Goal: Task Accomplishment & Management: Manage account settings

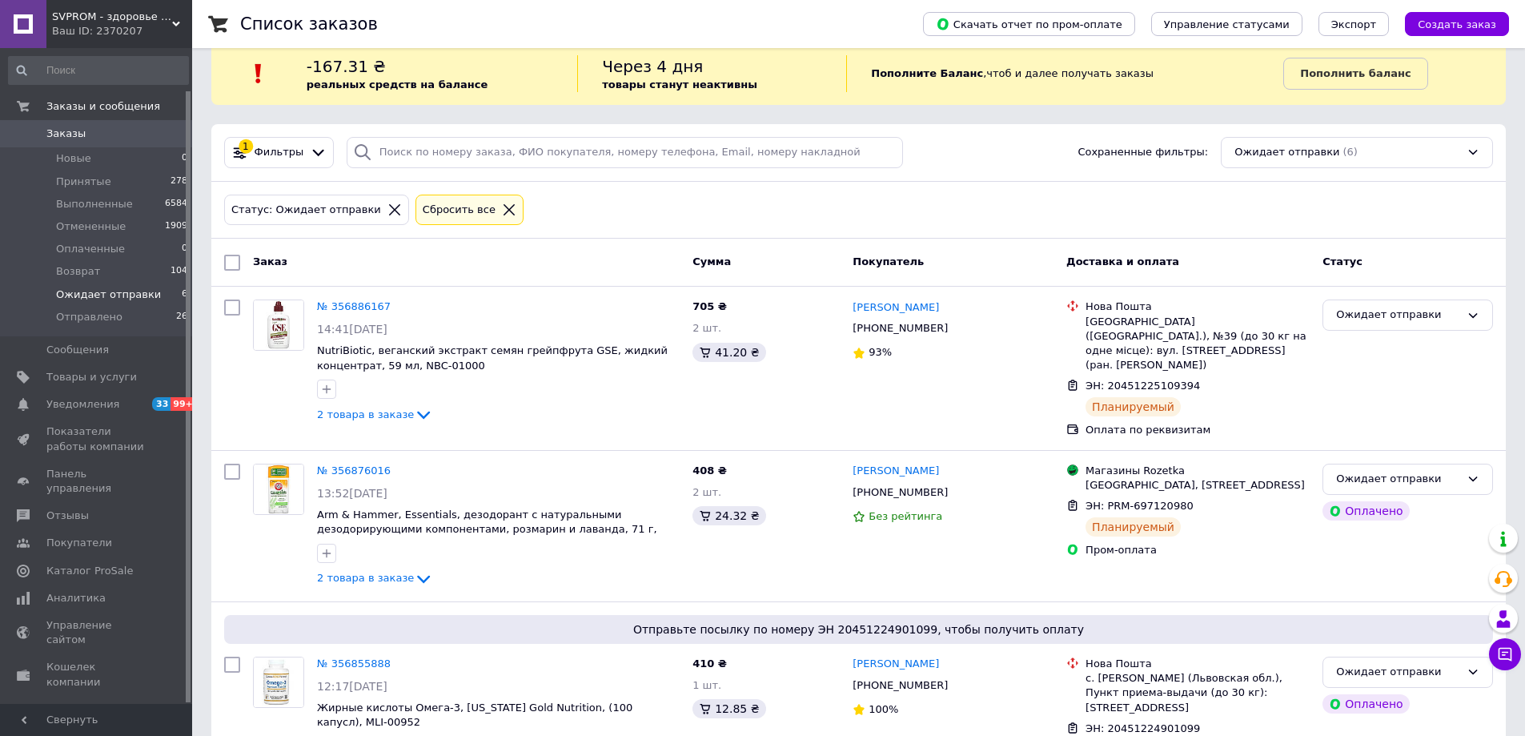
scroll to position [45, 0]
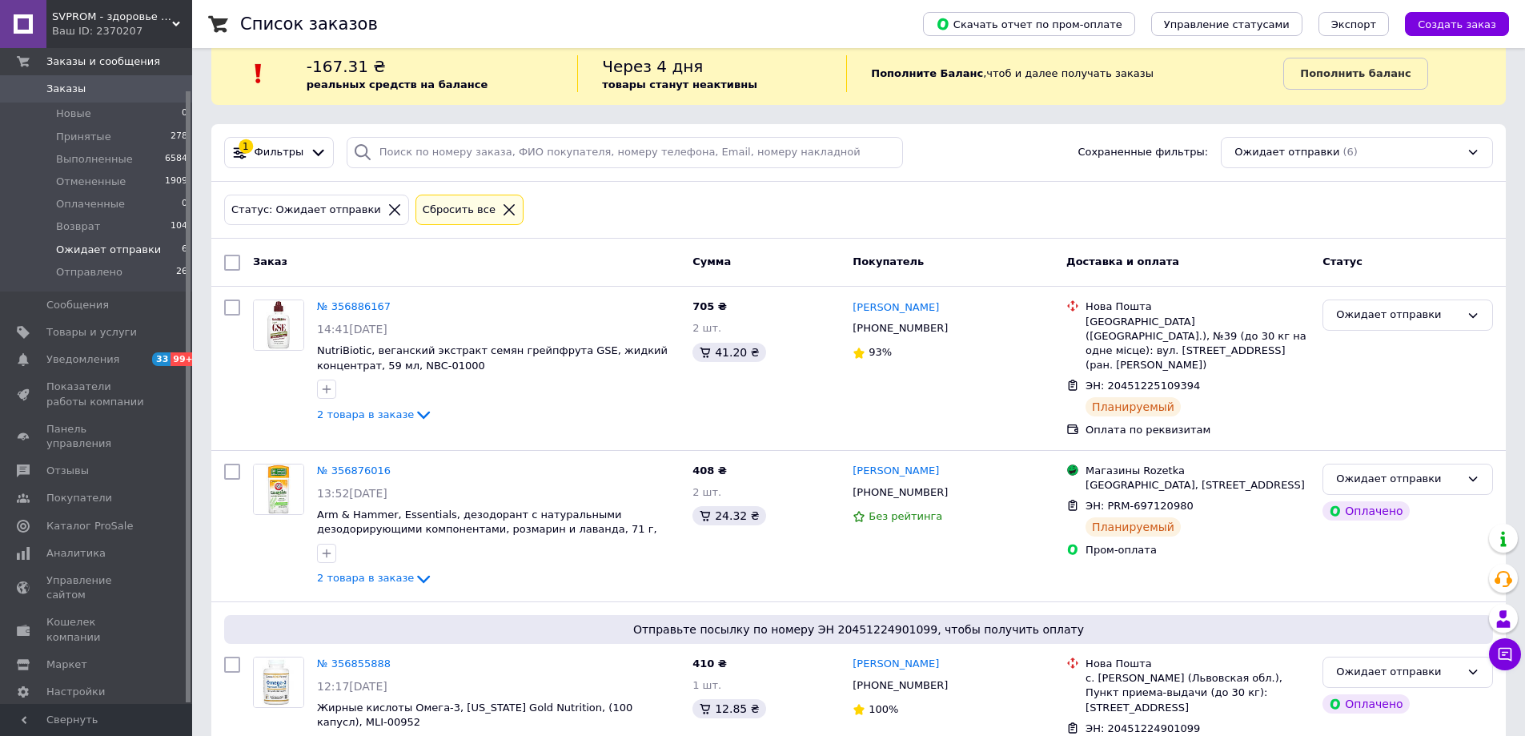
click at [115, 82] on span "Заказы" at bounding box center [97, 89] width 102 height 14
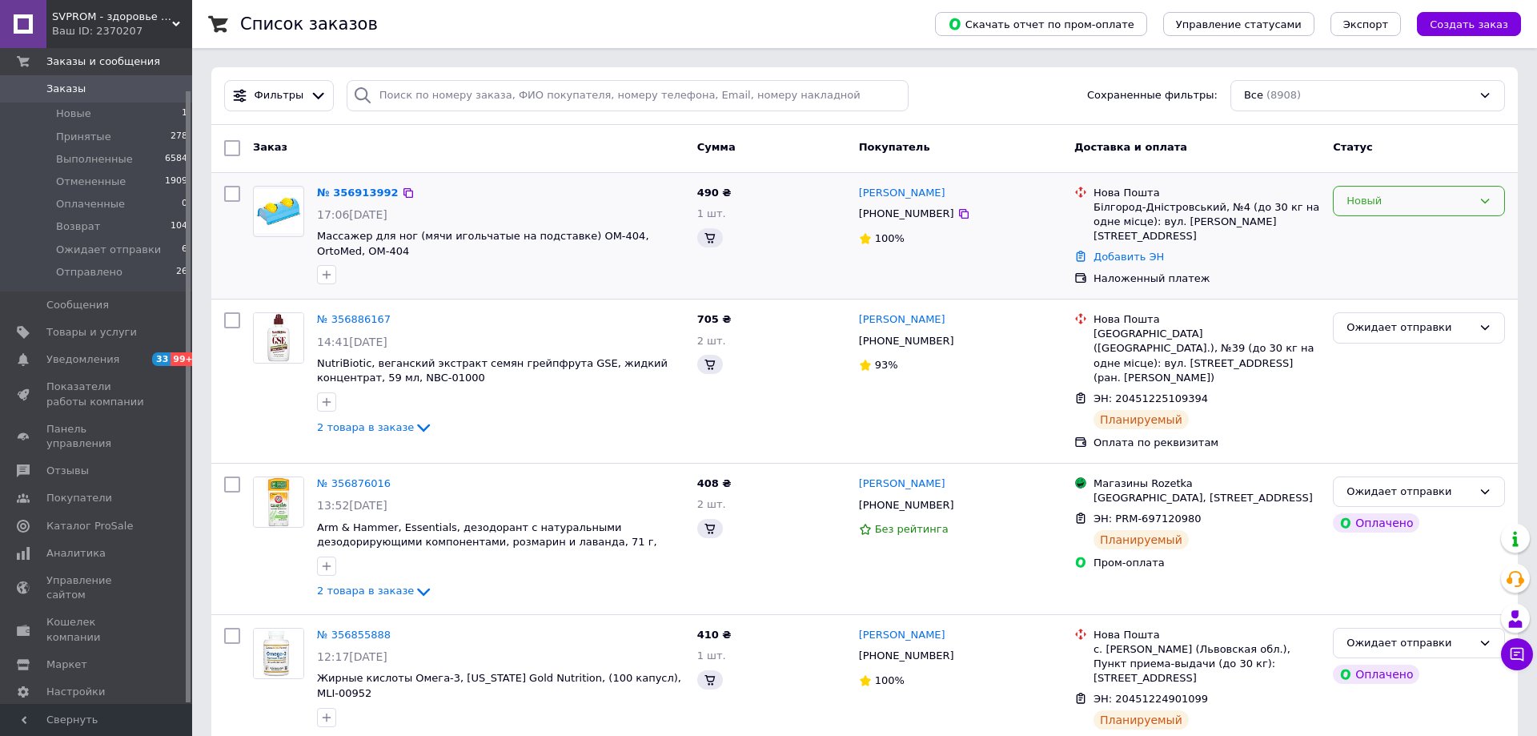
click at [1392, 201] on div "Новый" at bounding box center [1410, 201] width 126 height 17
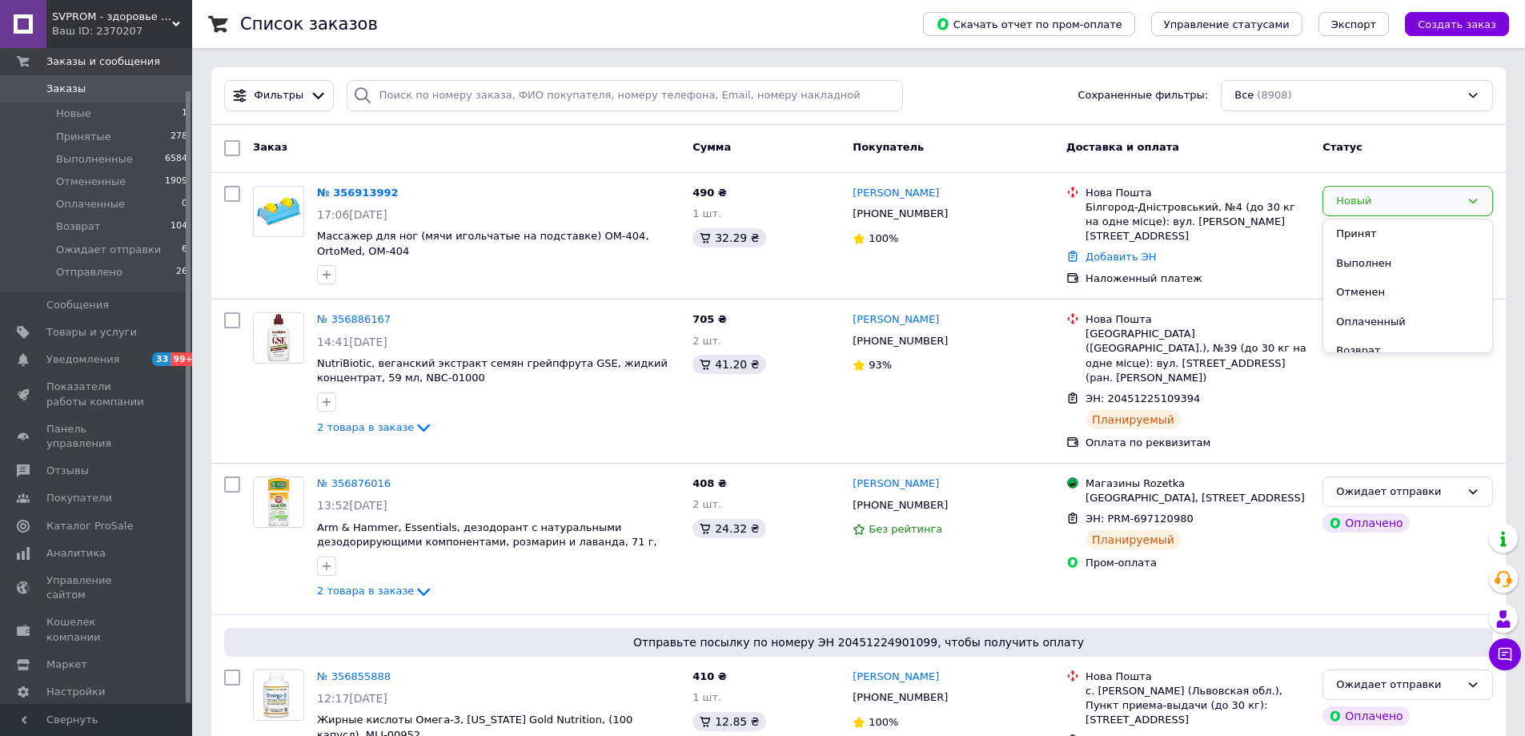
click at [1371, 163] on div "Статус" at bounding box center [1407, 148] width 183 height 29
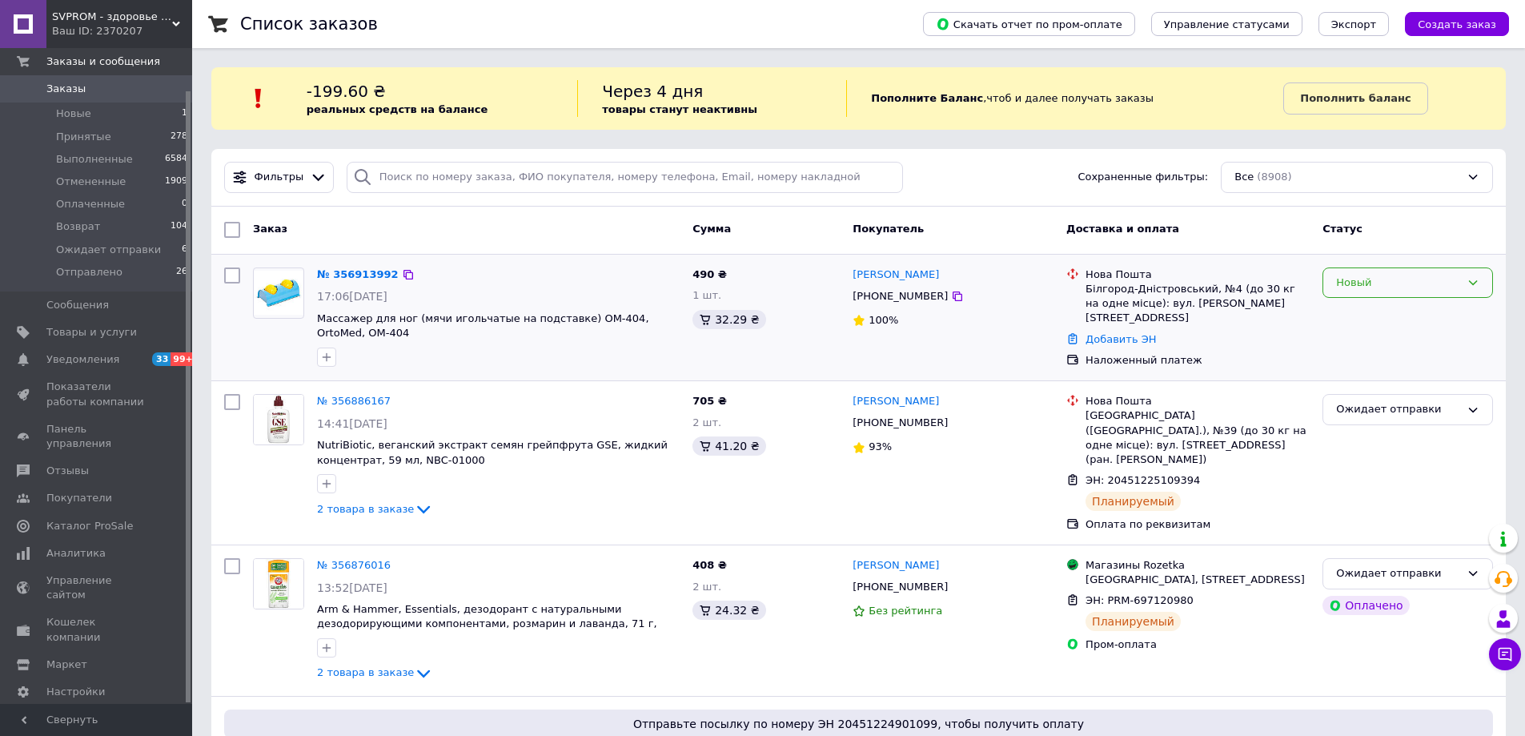
click at [1347, 287] on div "Новый" at bounding box center [1398, 283] width 124 height 17
click at [1354, 317] on li "Принят" at bounding box center [1407, 316] width 169 height 30
click at [353, 277] on link "№ 356913992" at bounding box center [354, 274] width 74 height 12
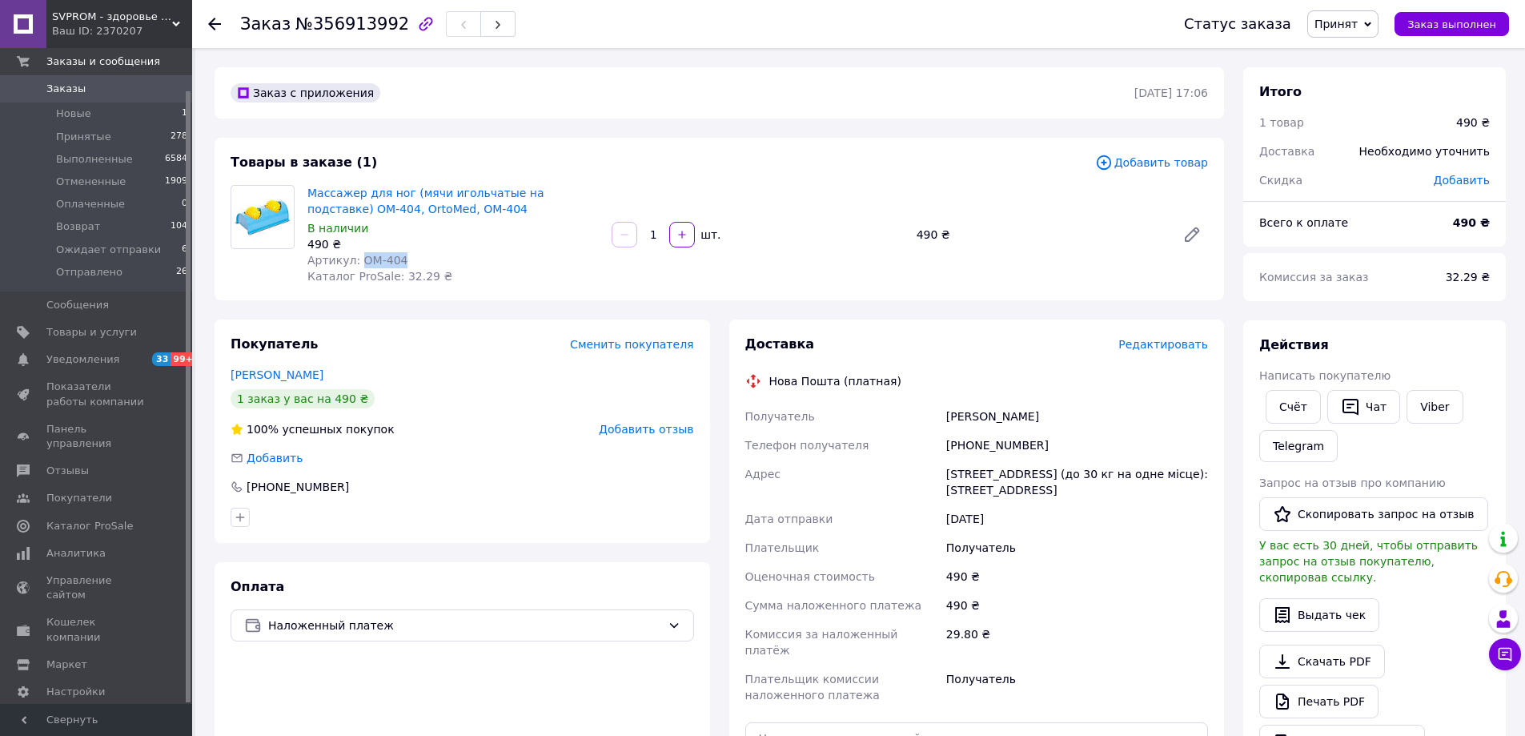
drag, startPoint x: 355, startPoint y: 259, endPoint x: 394, endPoint y: 262, distance: 39.4
click at [394, 262] on span "Артикул: OМ-404" at bounding box center [357, 260] width 100 height 13
copy span "OМ-404"
drag, startPoint x: 946, startPoint y: 415, endPoint x: 1030, endPoint y: 422, distance: 85.2
click at [1030, 422] on div "[PERSON_NAME]" at bounding box center [1077, 416] width 268 height 29
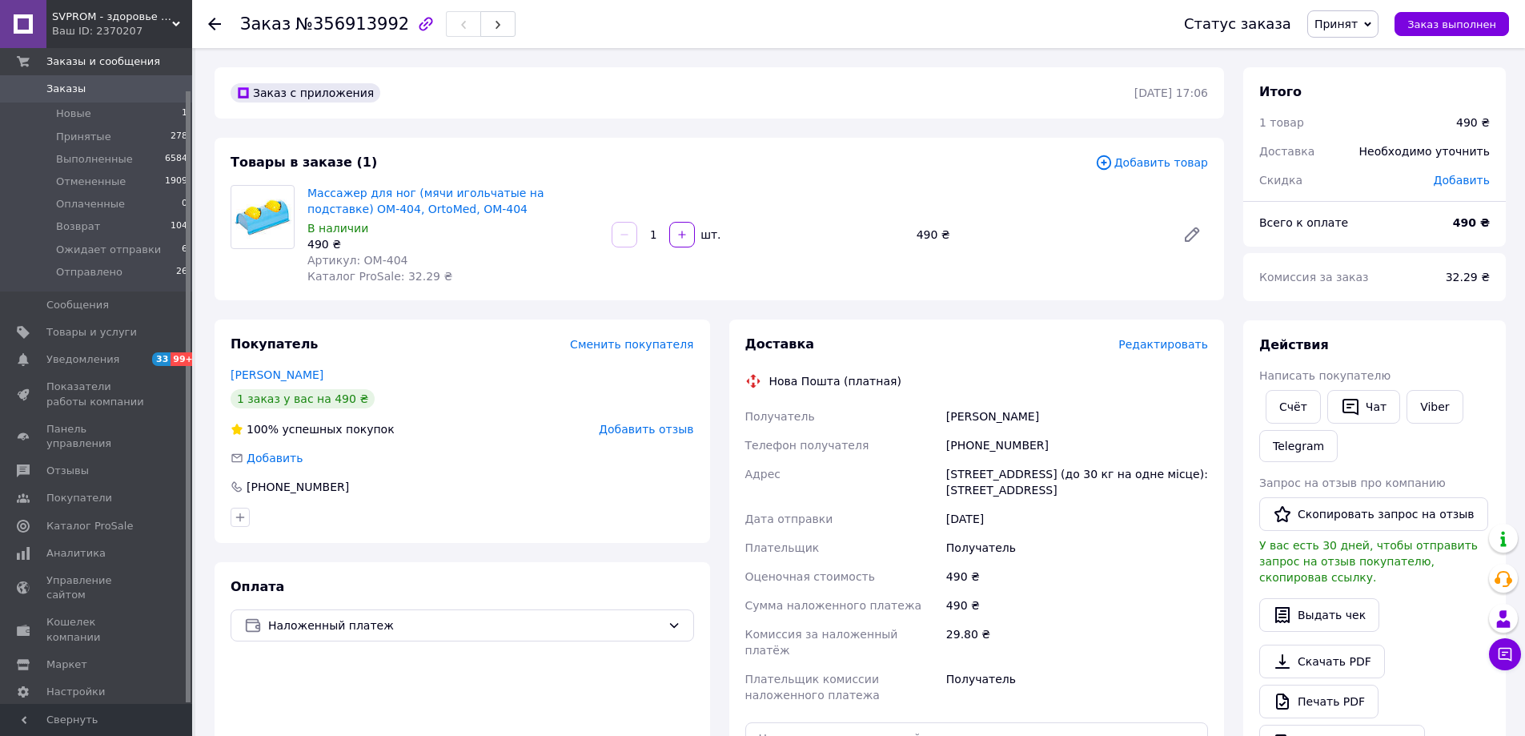
click at [1187, 349] on span "Редактировать" at bounding box center [1164, 344] width 90 height 13
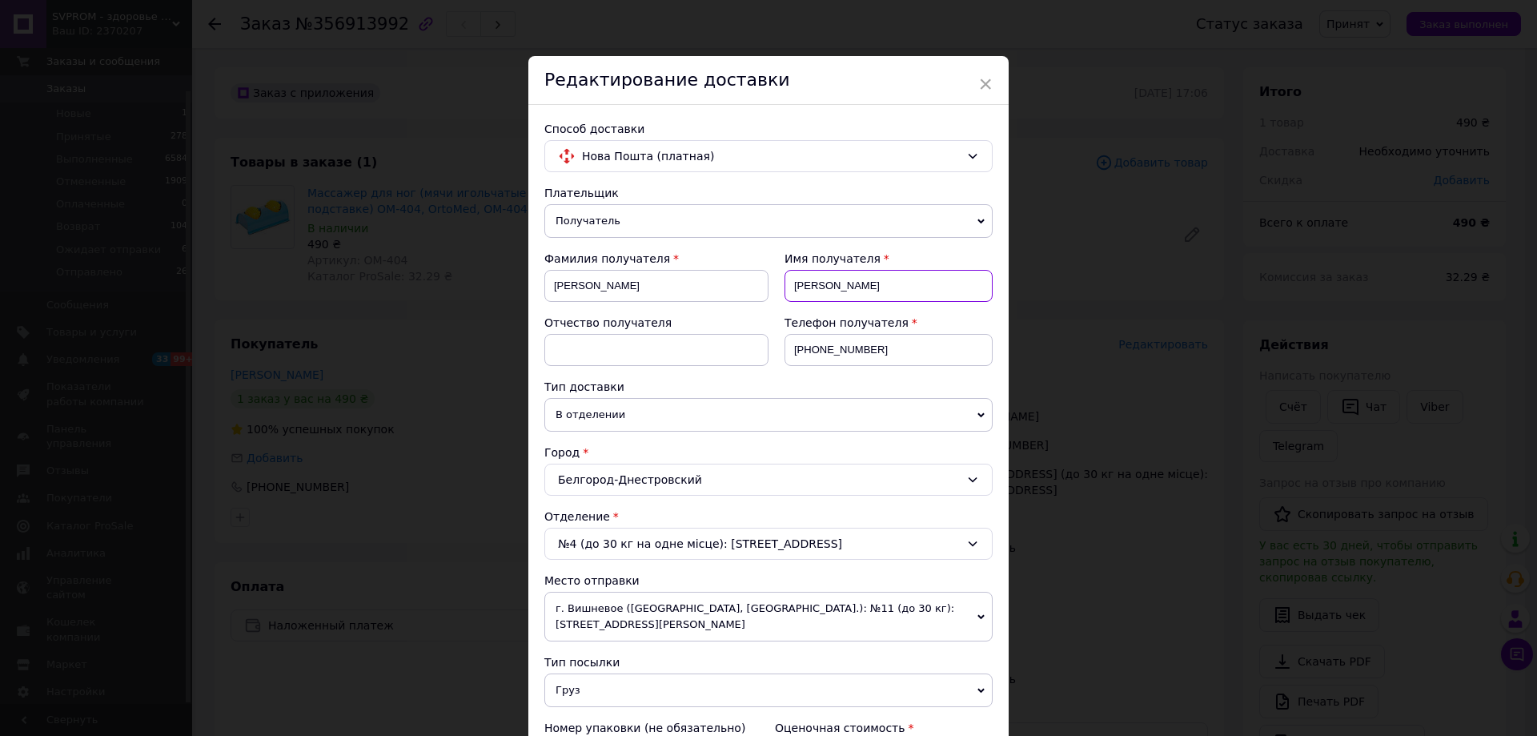
click at [831, 286] on input "[PERSON_NAME]" at bounding box center [889, 286] width 208 height 32
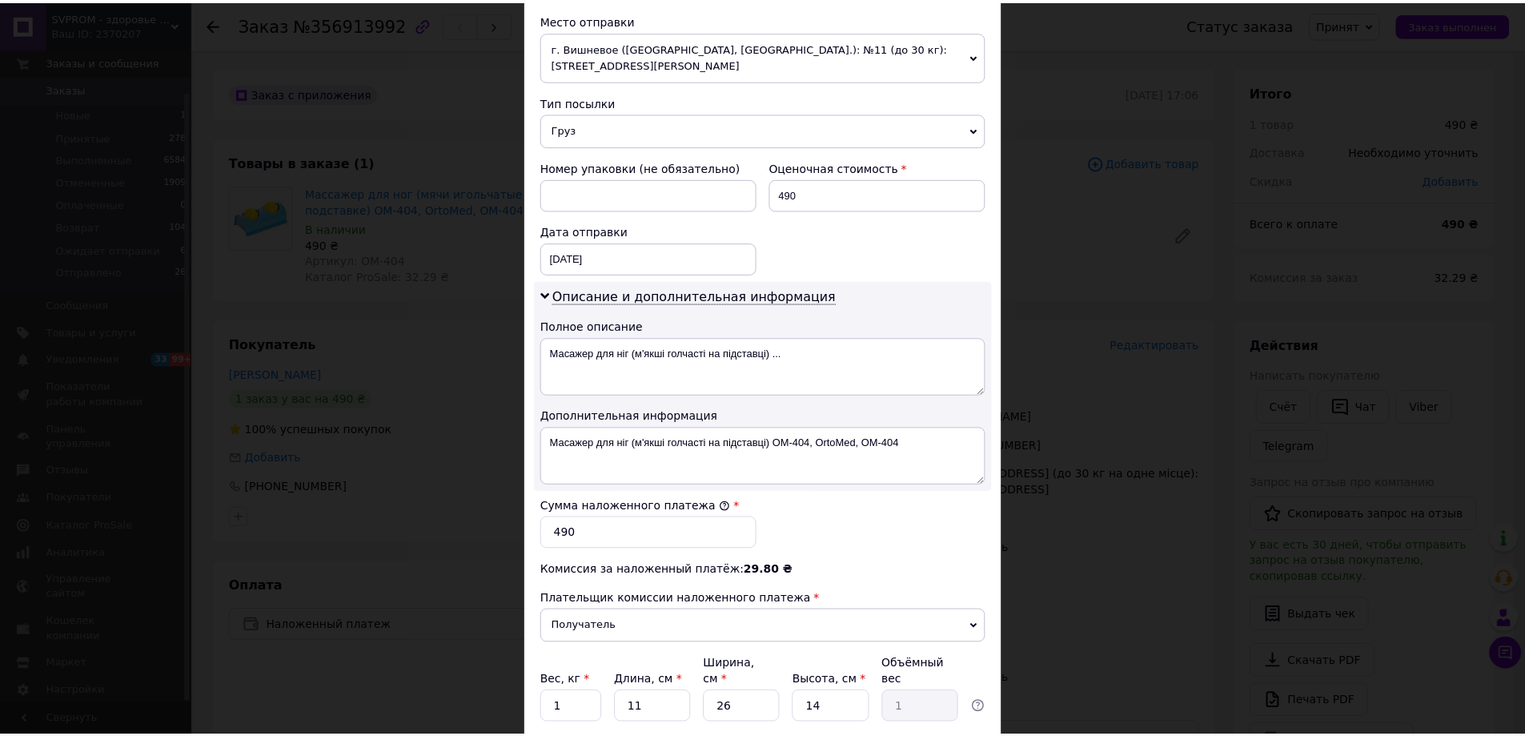
scroll to position [665, 0]
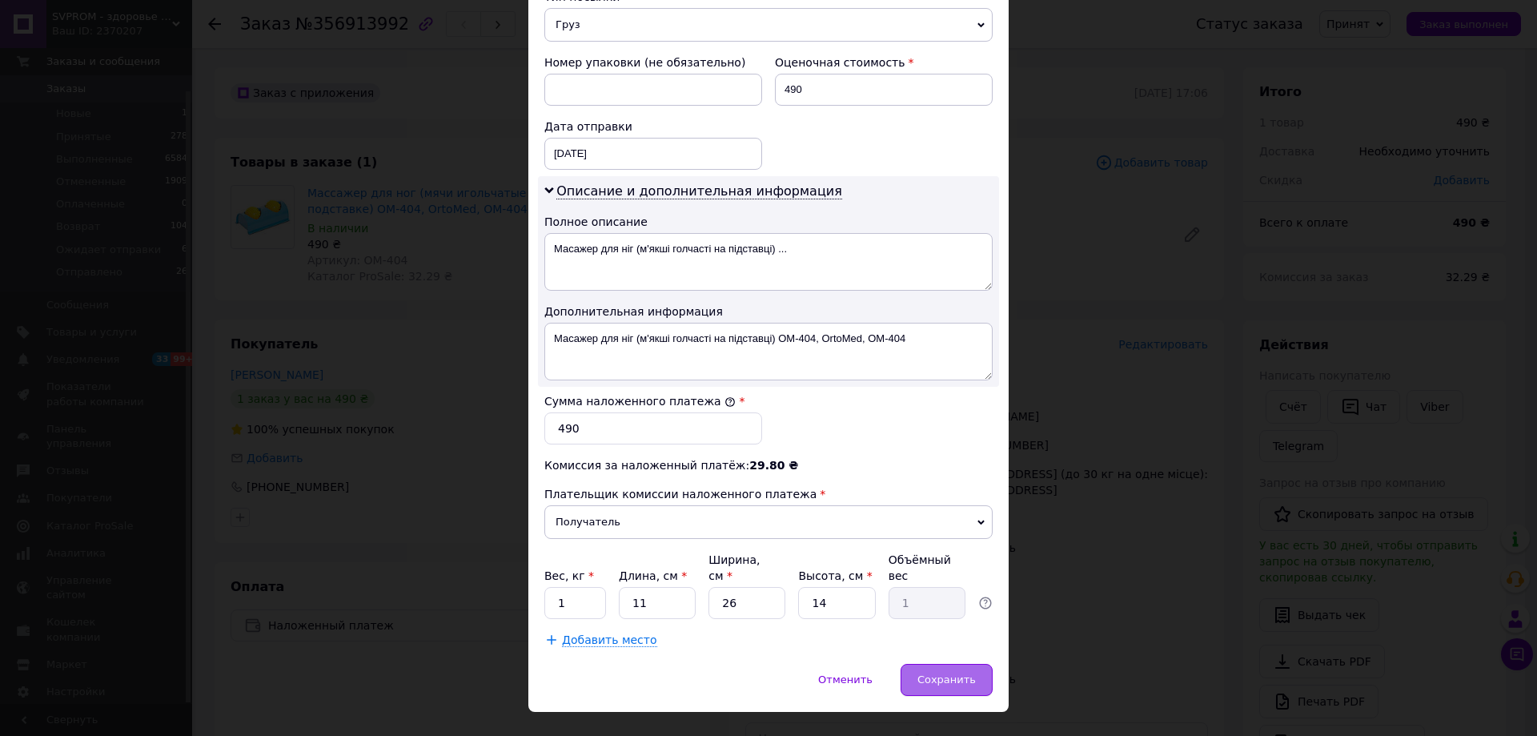
type input "[PERSON_NAME]"
click at [951, 673] on span "Сохранить" at bounding box center [947, 679] width 58 height 12
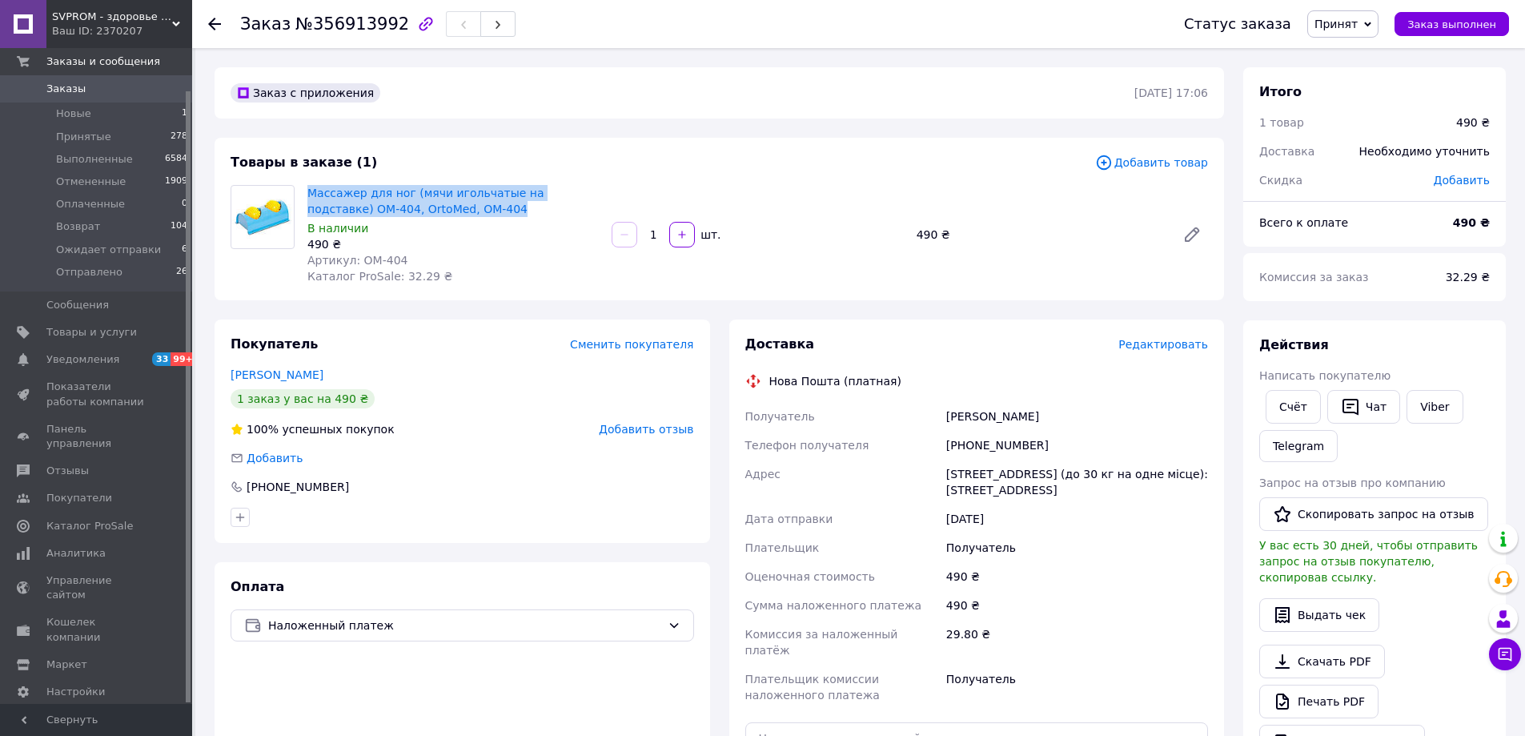
drag, startPoint x: 486, startPoint y: 214, endPoint x: 306, endPoint y: 196, distance: 181.0
click at [306, 196] on div "Массажер для ног (мячи игольчатые на подставке) OМ-404, OrtoMed, OМ-404 В налич…" at bounding box center [453, 235] width 304 height 106
copy link "Массажер для ног (мячи игольчатые на подставке) OМ-404, OrtoMed, OМ-404"
drag, startPoint x: 941, startPoint y: 415, endPoint x: 1051, endPoint y: 428, distance: 111.3
click at [1051, 428] on div "Получатель [PERSON_NAME] Телефон получателя [PHONE_NUMBER] [GEOGRAPHIC_DATA] [S…" at bounding box center [977, 555] width 470 height 307
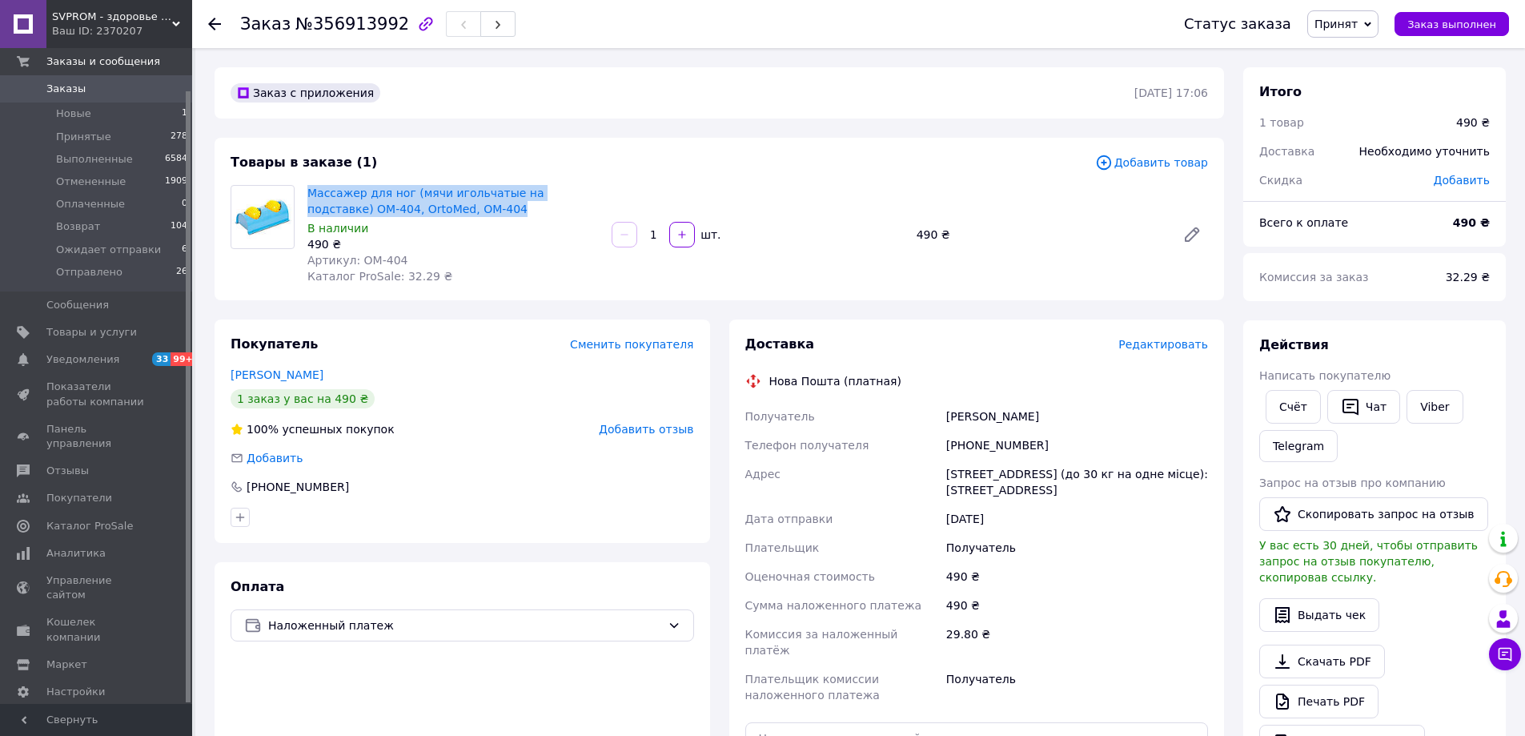
copy div "Получатель [PERSON_NAME]"
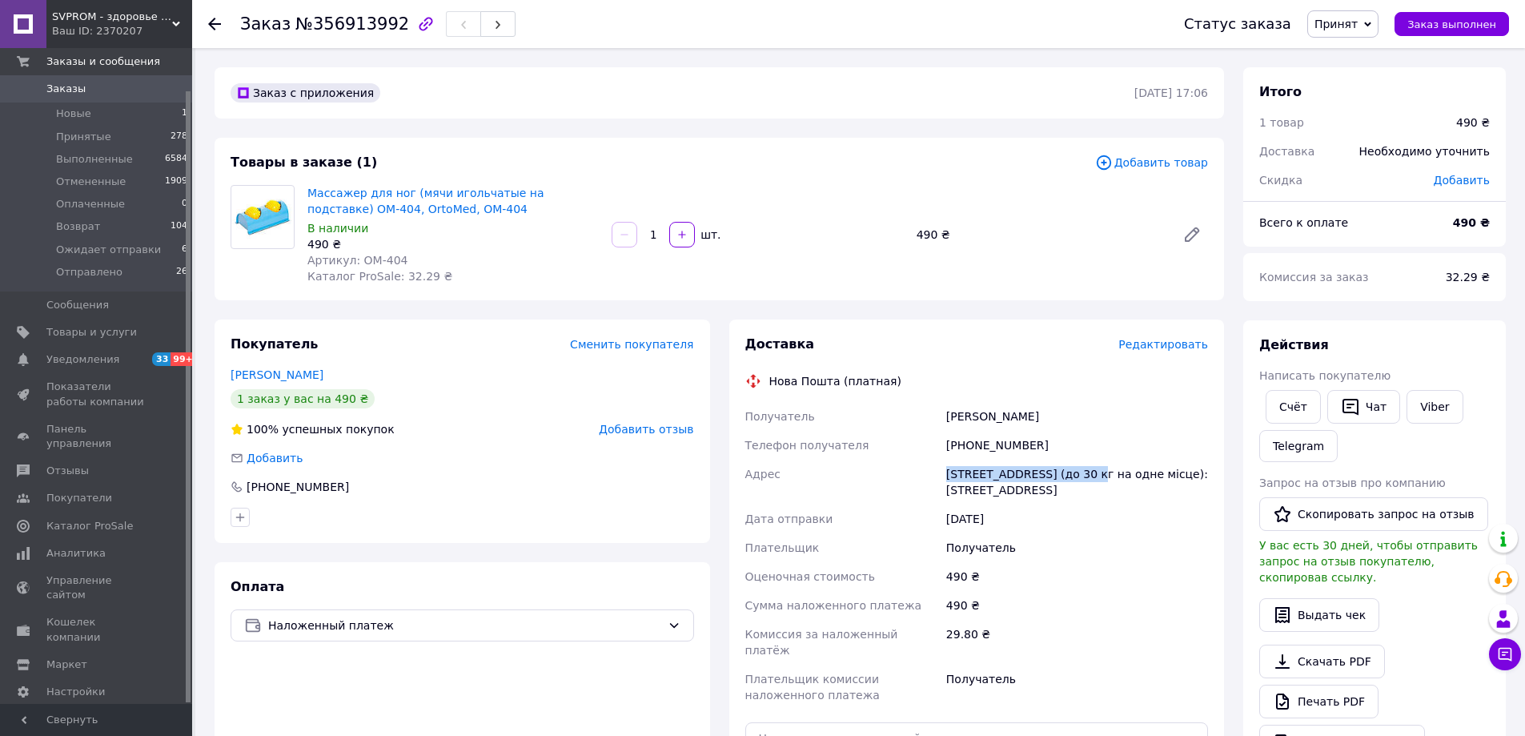
drag, startPoint x: 941, startPoint y: 474, endPoint x: 1094, endPoint y: 474, distance: 153.7
click at [1094, 474] on div "Получатель [PERSON_NAME] Телефон получателя [PHONE_NUMBER] [GEOGRAPHIC_DATA] [S…" at bounding box center [977, 555] width 470 height 307
copy div "Адрес [STREET_ADDRESS]"
drag, startPoint x: 966, startPoint y: 444, endPoint x: 1025, endPoint y: 449, distance: 59.5
click at [1025, 449] on div "[PHONE_NUMBER]" at bounding box center [1077, 445] width 268 height 29
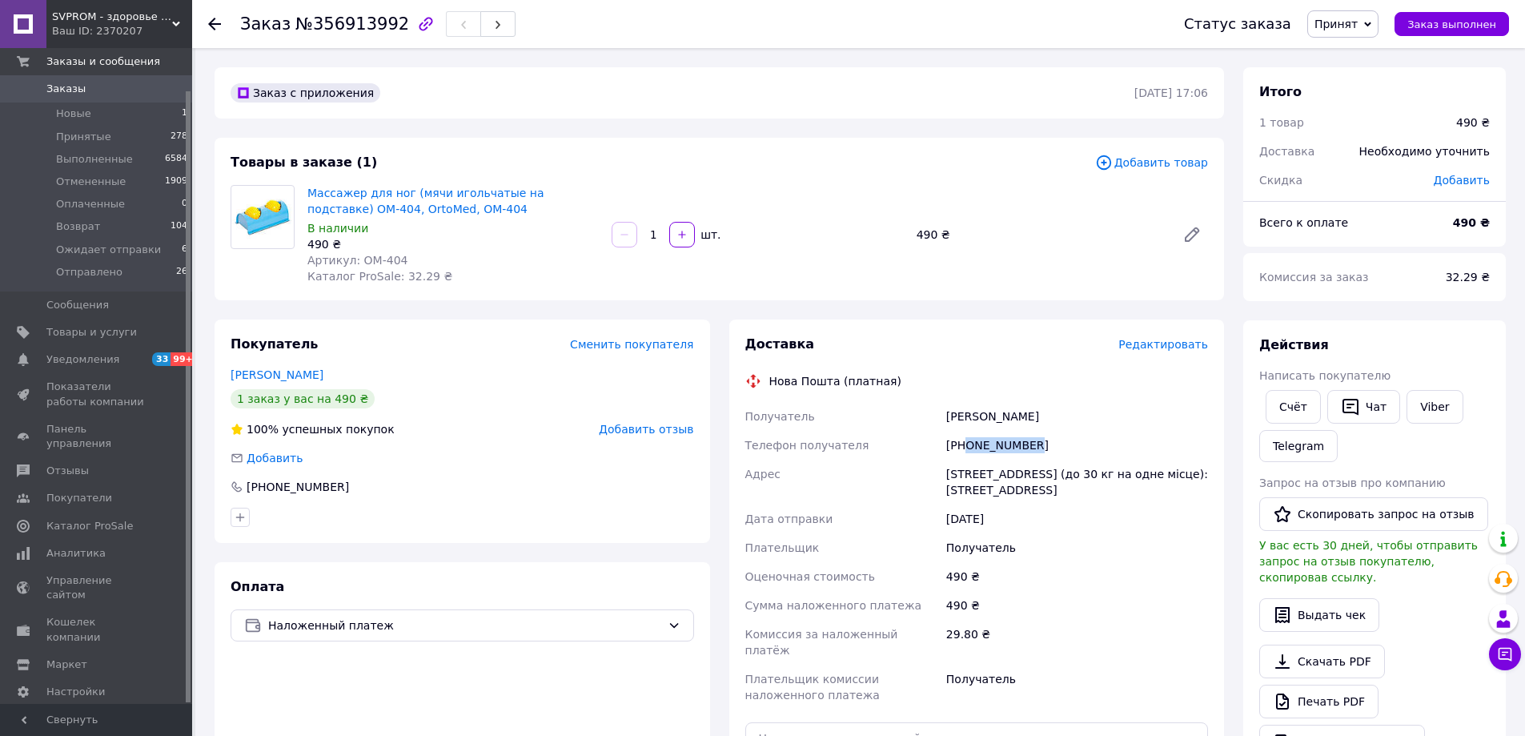
copy div "0688105050"
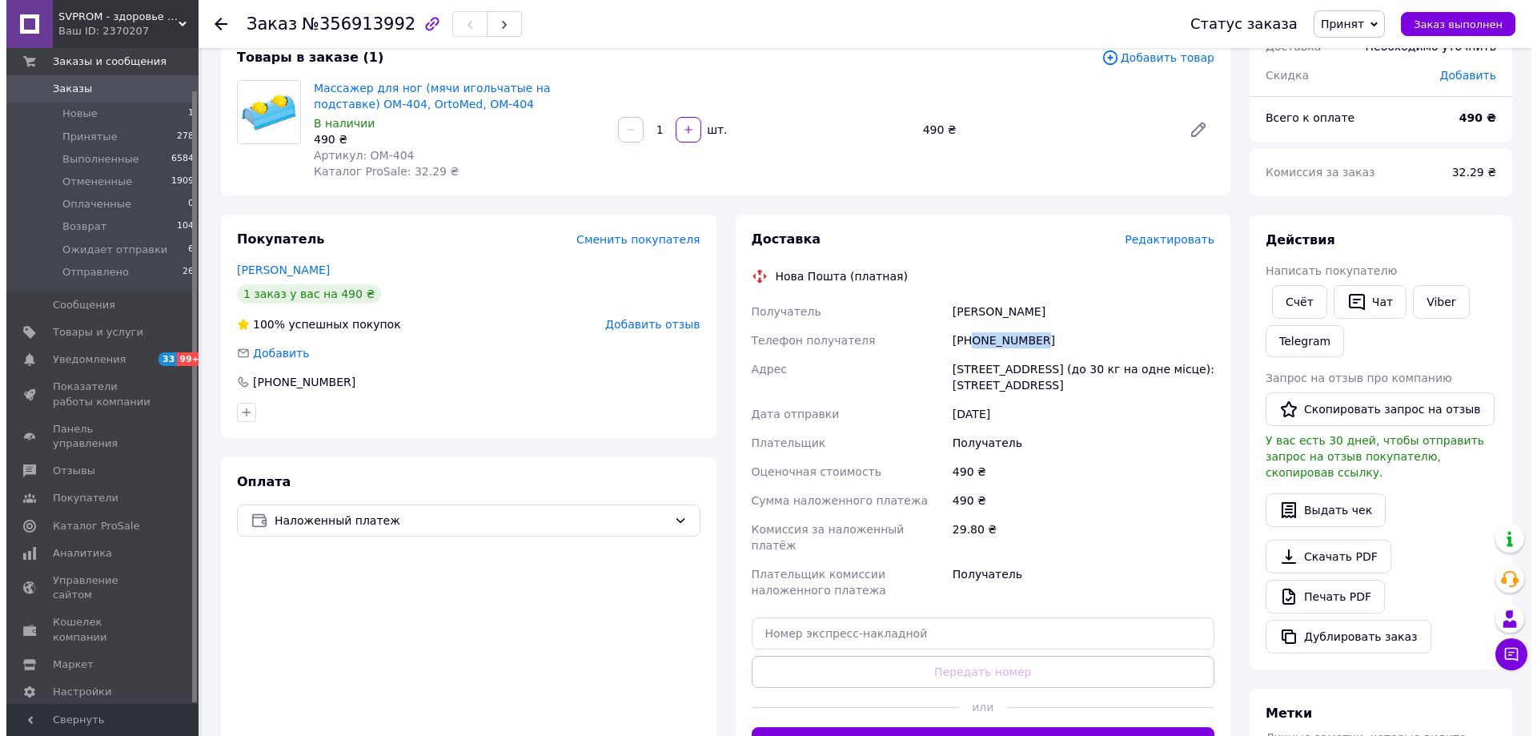
scroll to position [160, 0]
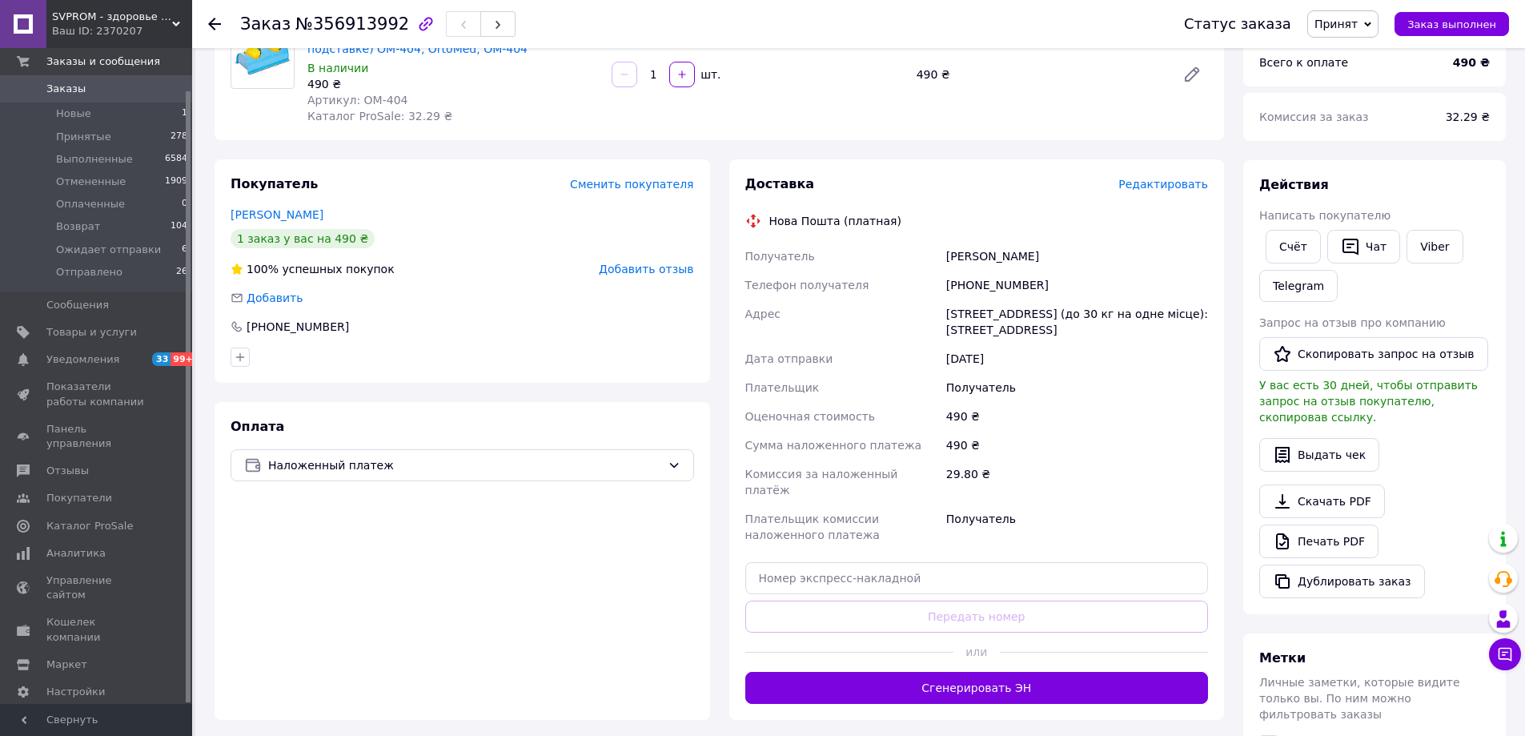
click at [1169, 187] on span "Редактировать" at bounding box center [1164, 184] width 90 height 13
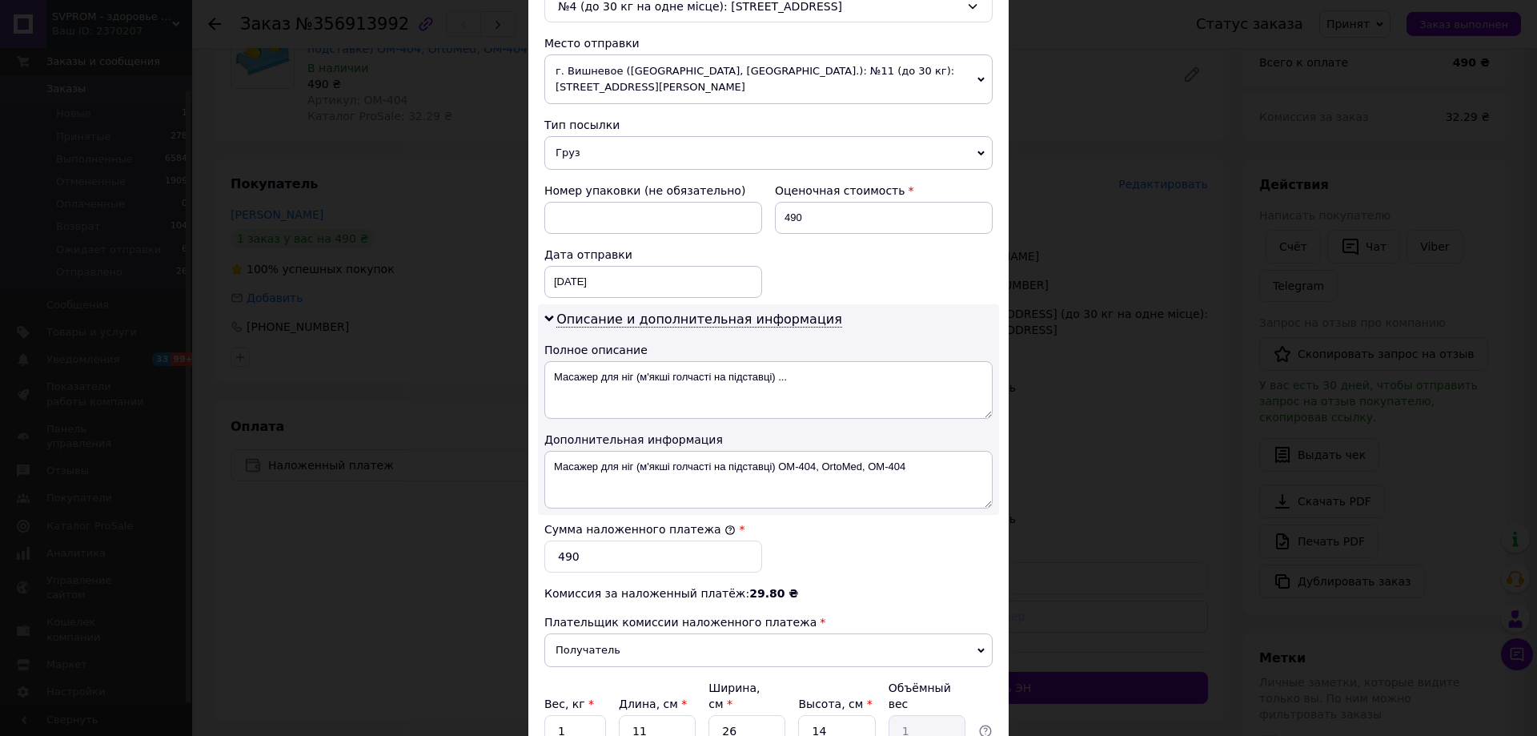
scroll to position [505, 0]
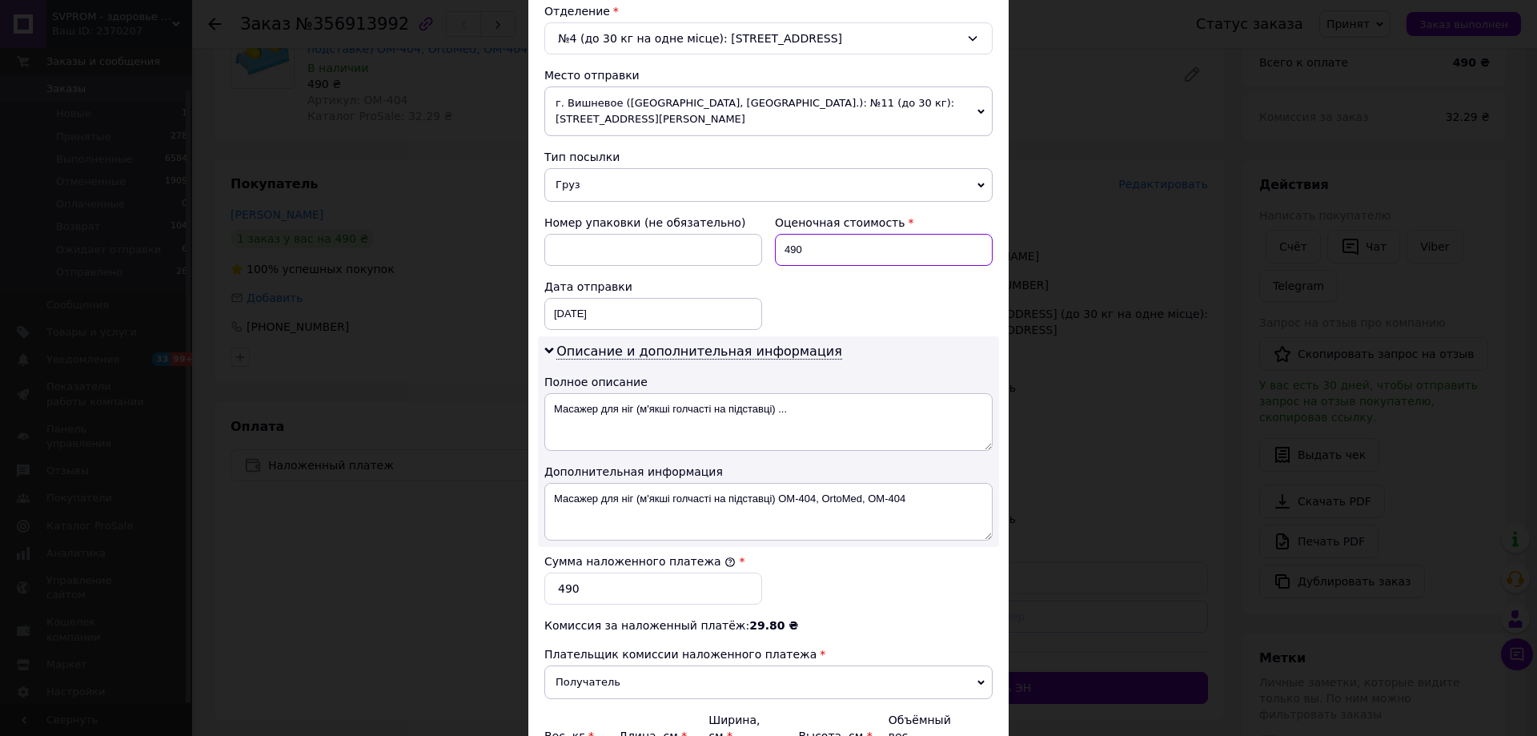
click at [866, 238] on input "490" at bounding box center [884, 250] width 218 height 32
type input "4"
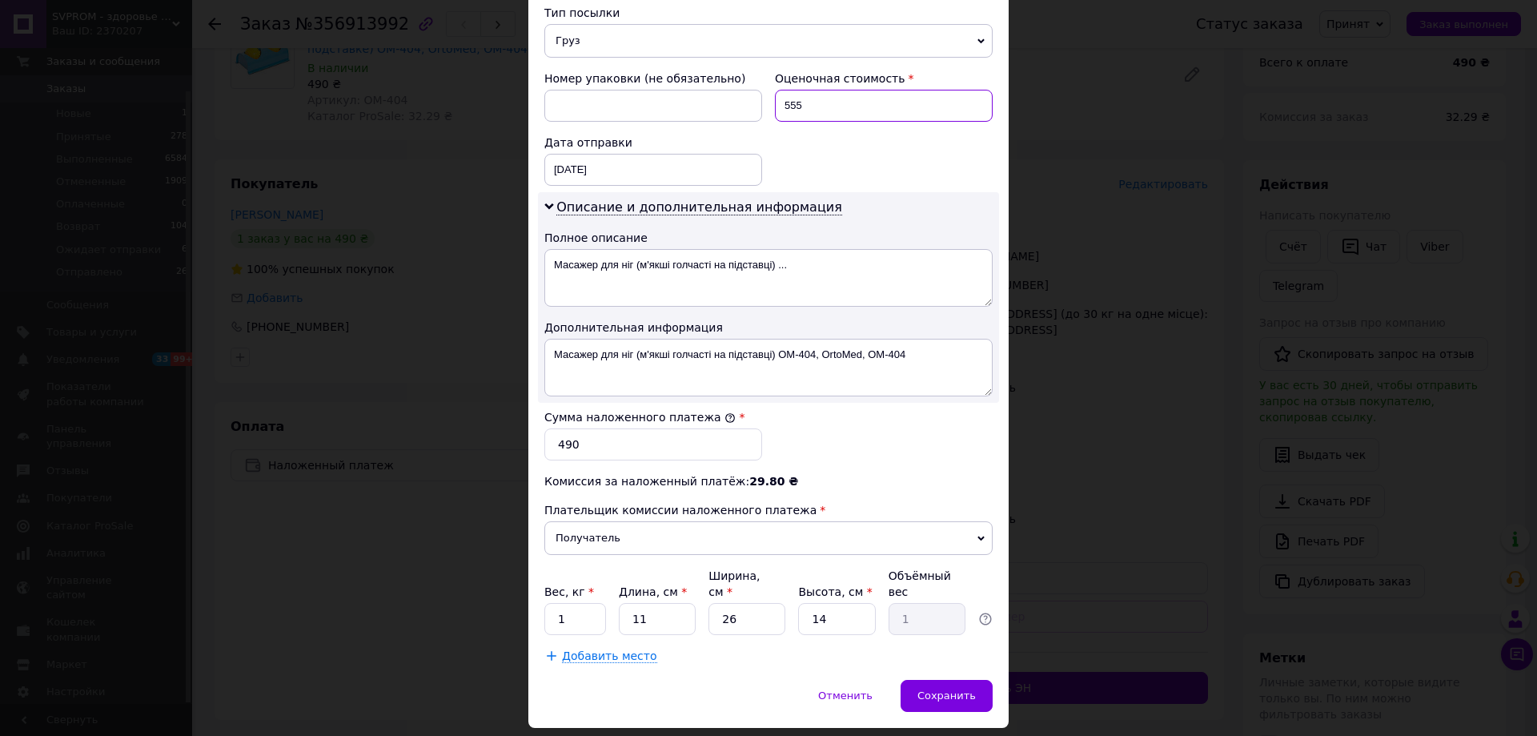
scroll to position [665, 0]
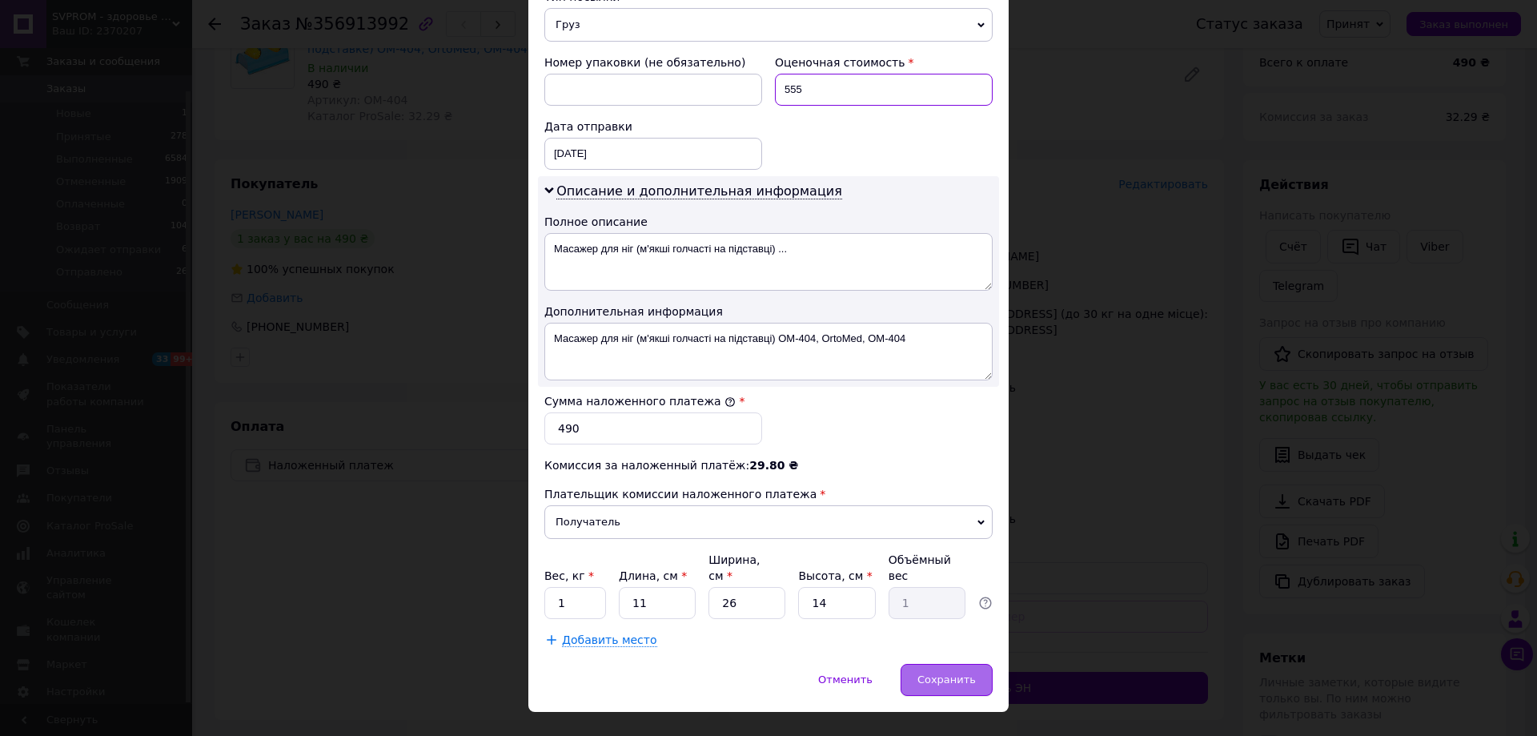
type input "555"
click at [931, 673] on span "Сохранить" at bounding box center [947, 679] width 58 height 12
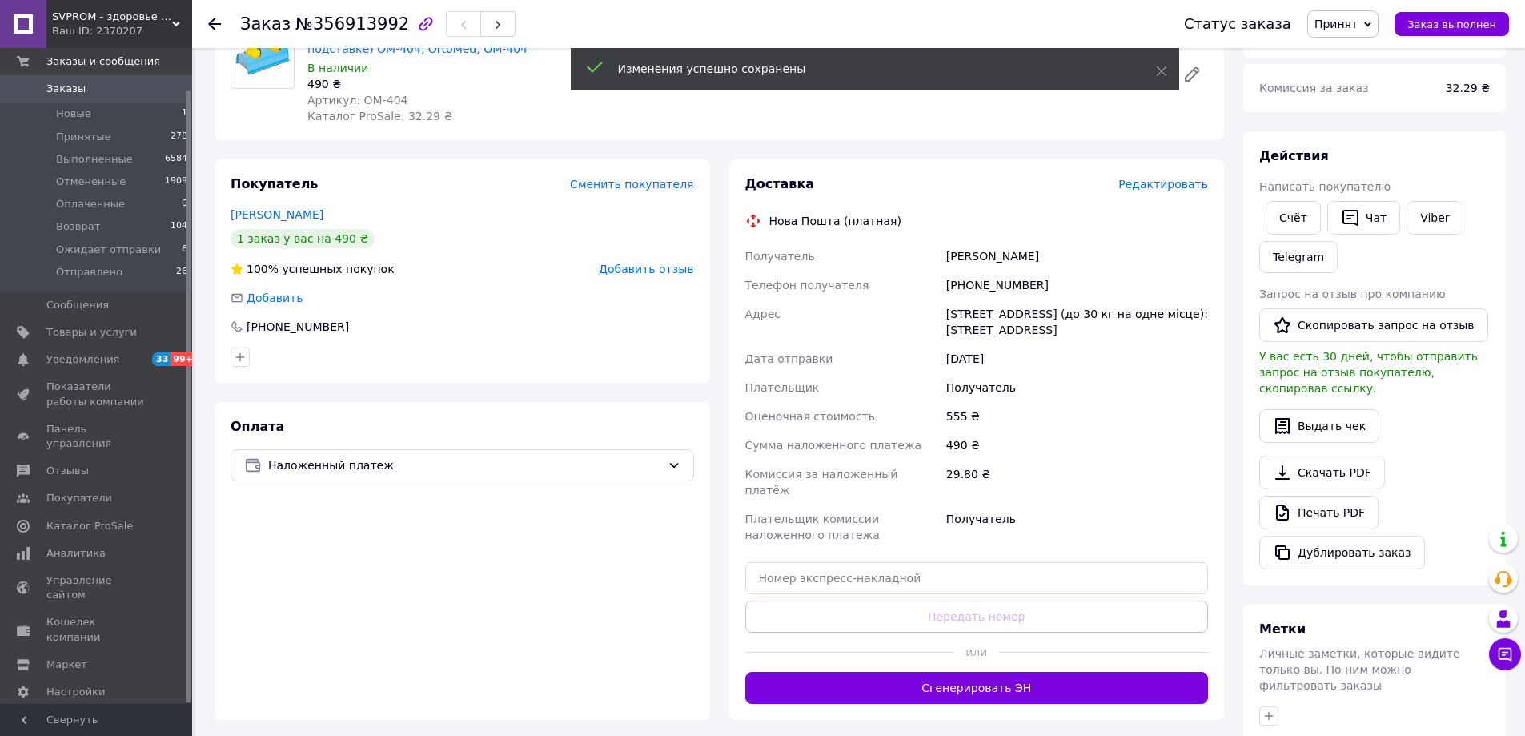
click at [1163, 184] on span "Редактировать" at bounding box center [1164, 184] width 90 height 13
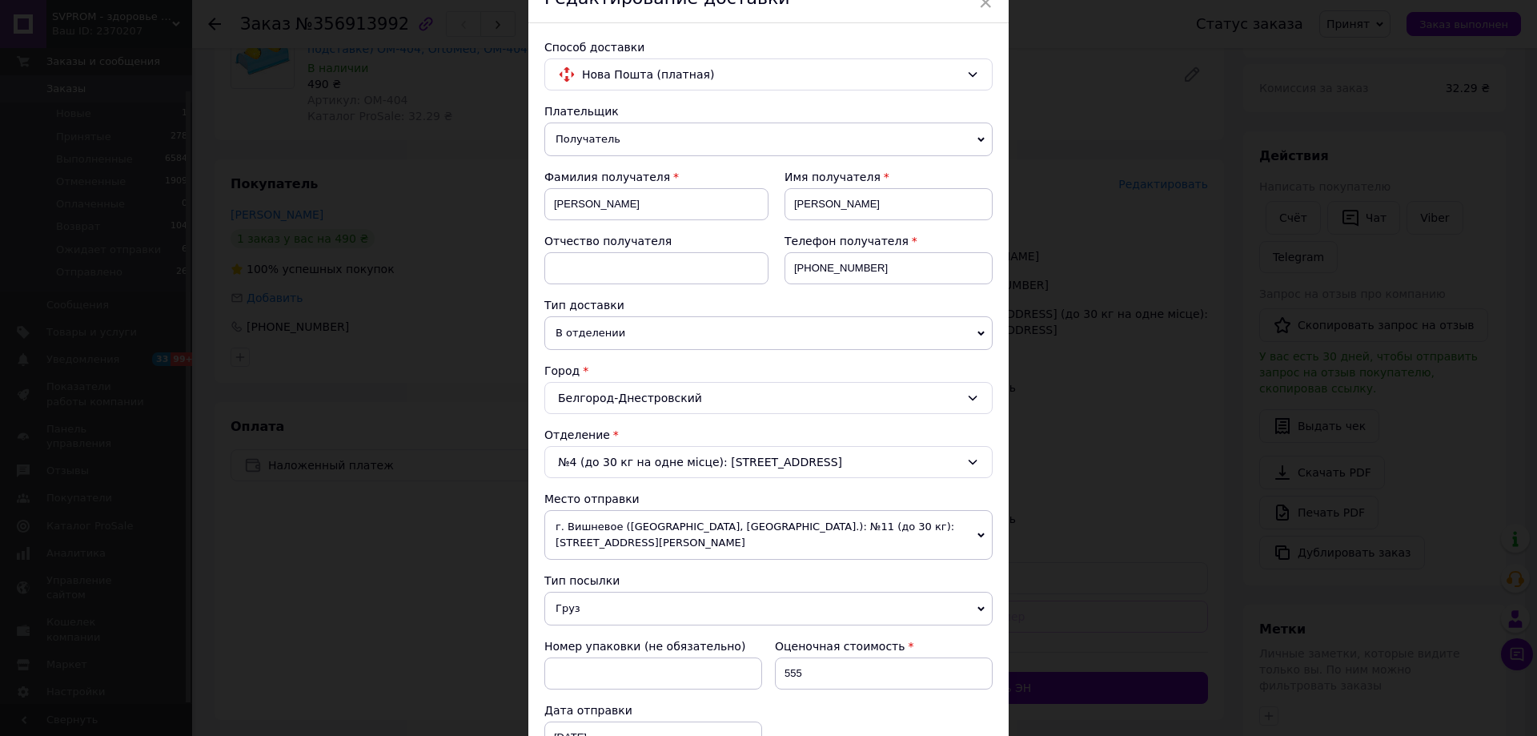
scroll to position [160, 0]
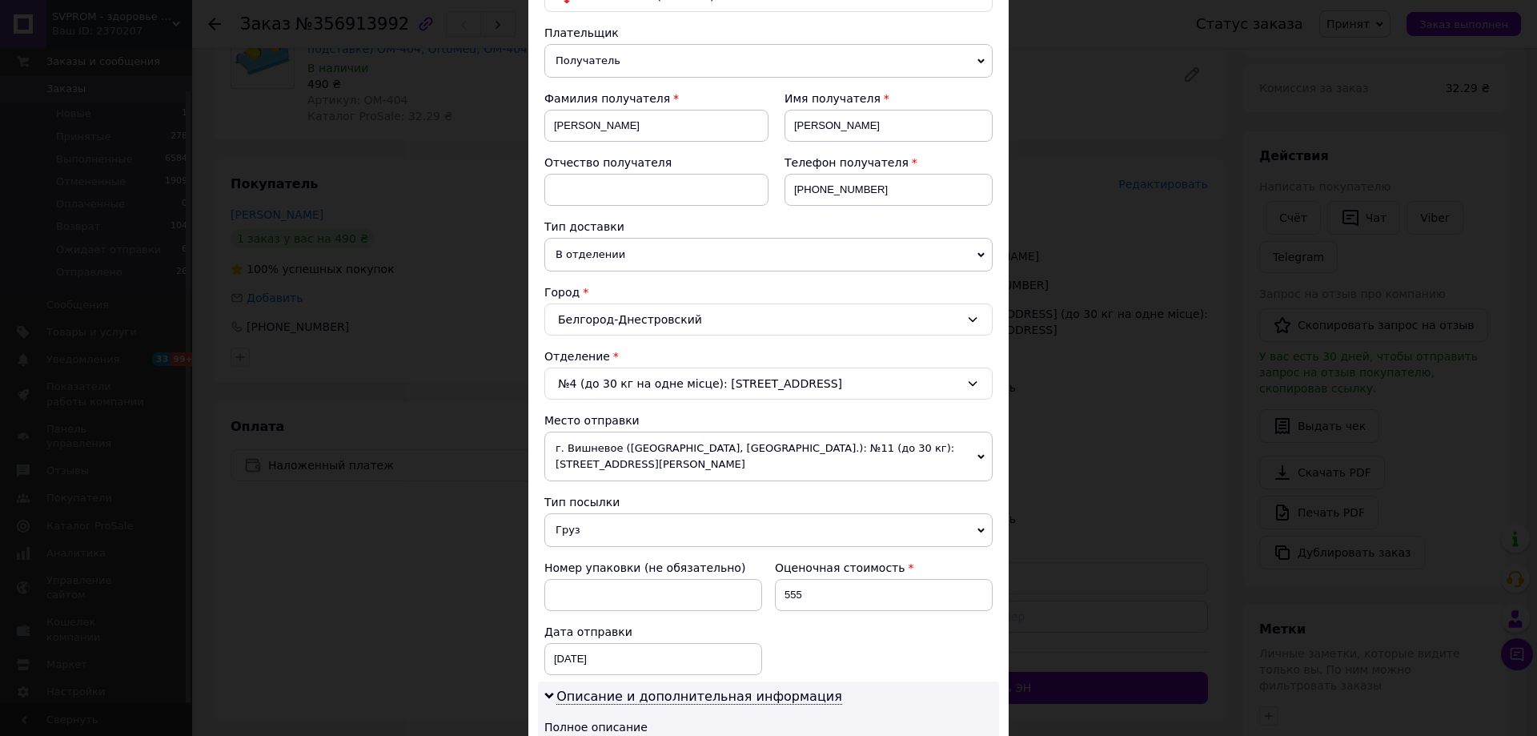
click at [793, 460] on span "г. Вишневое ([GEOGRAPHIC_DATA], [GEOGRAPHIC_DATA].): №11 (до 30 кг): [STREET_AD…" at bounding box center [768, 457] width 448 height 50
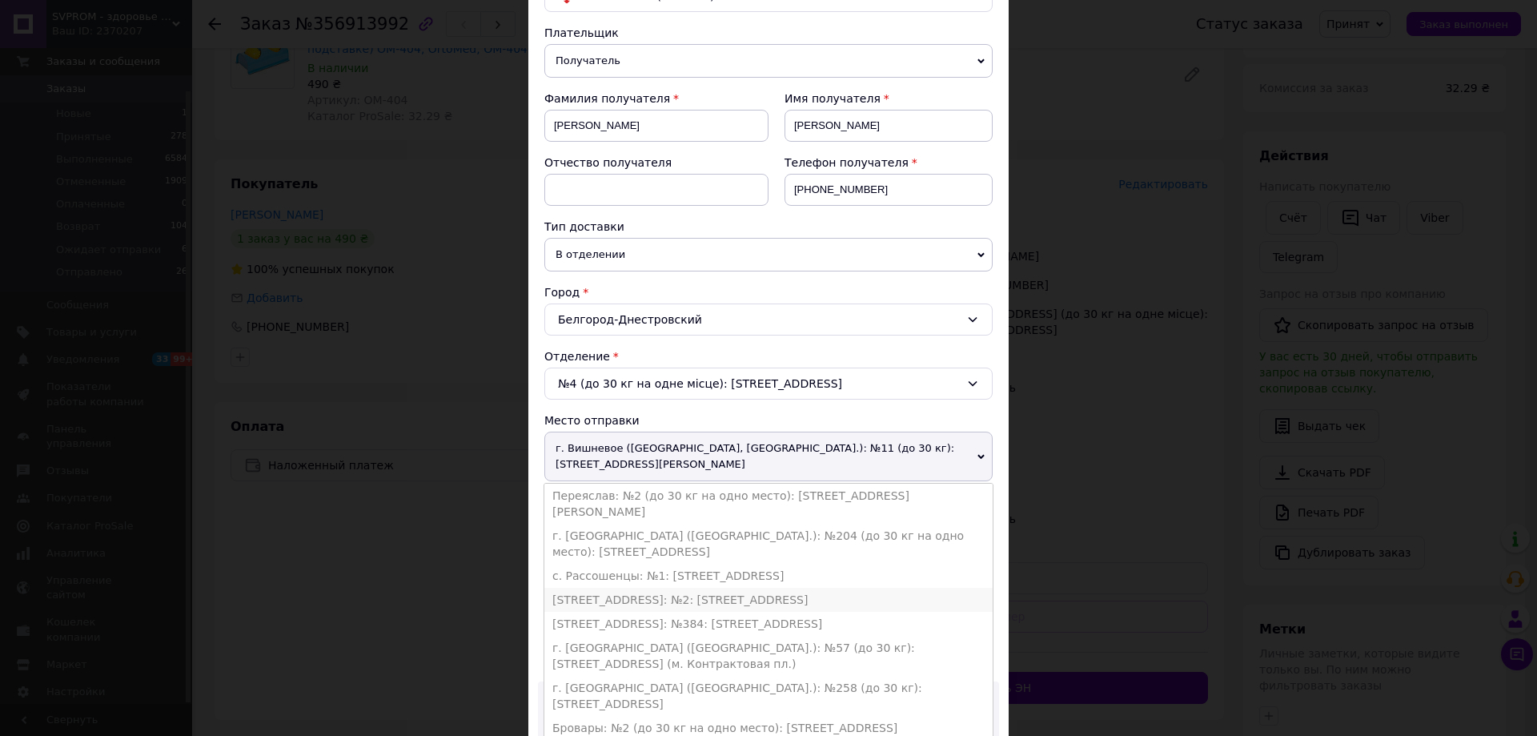
click at [781, 588] on li "[STREET_ADDRESS]: №2: [STREET_ADDRESS]" at bounding box center [768, 600] width 448 height 24
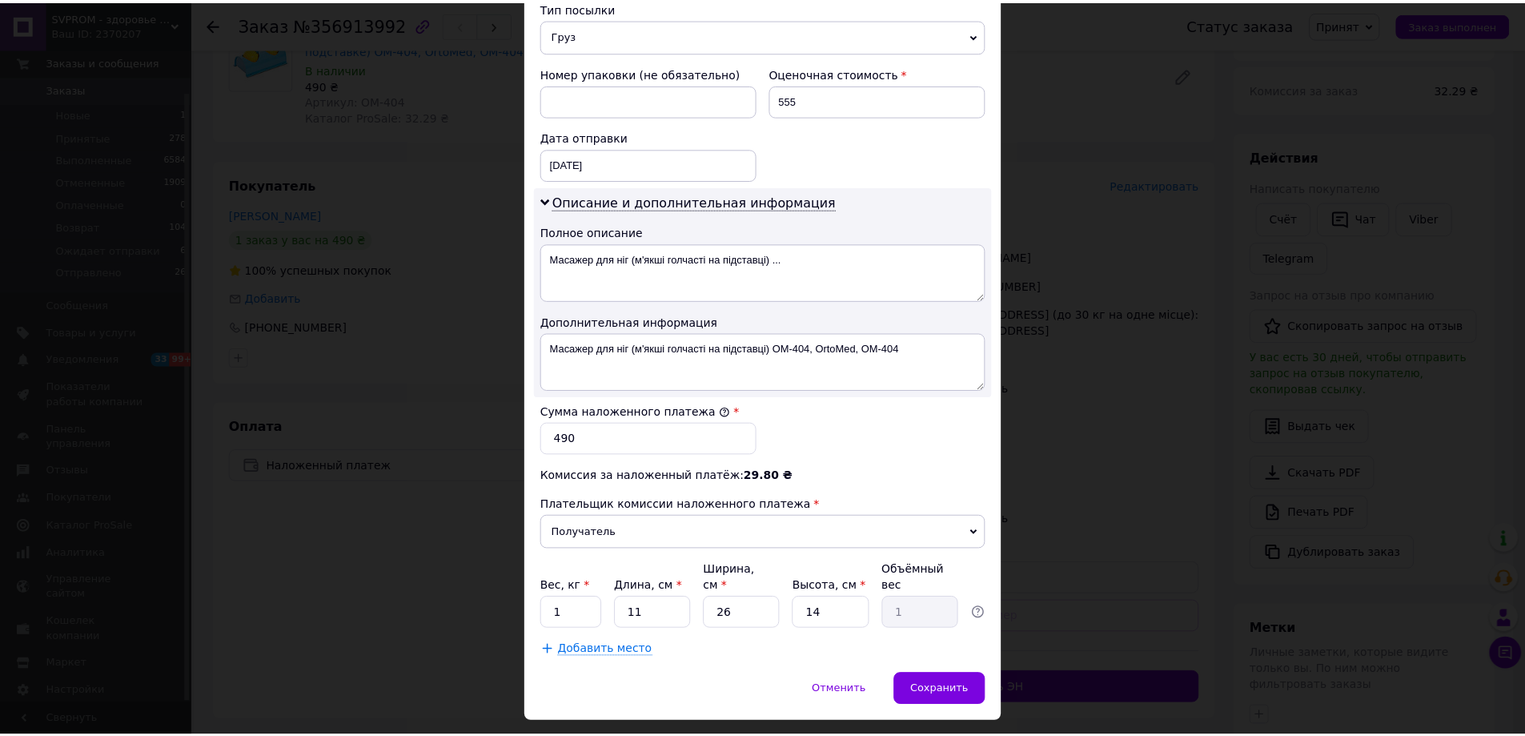
scroll to position [641, 0]
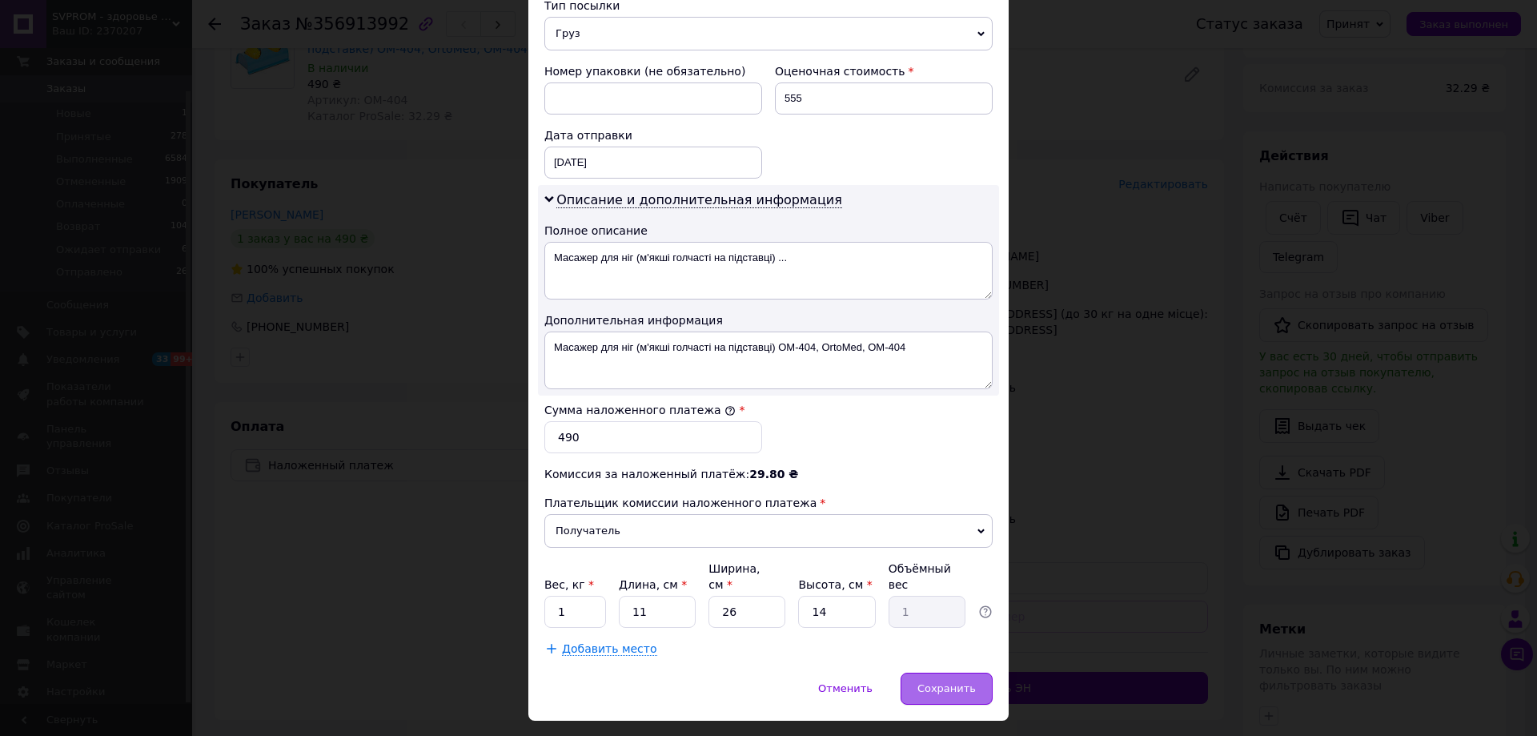
click at [928, 673] on div "Сохранить" at bounding box center [947, 689] width 92 height 32
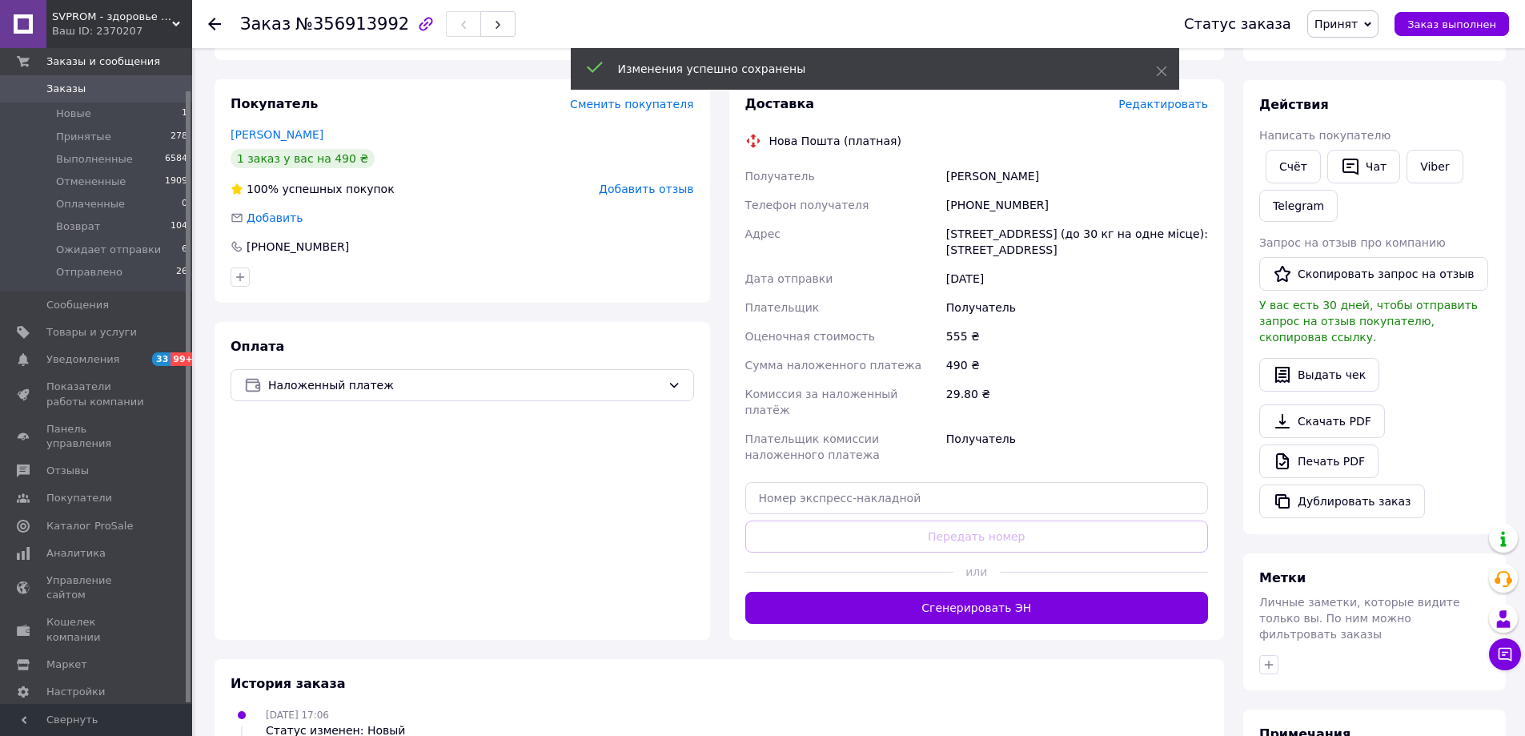
scroll to position [320, 0]
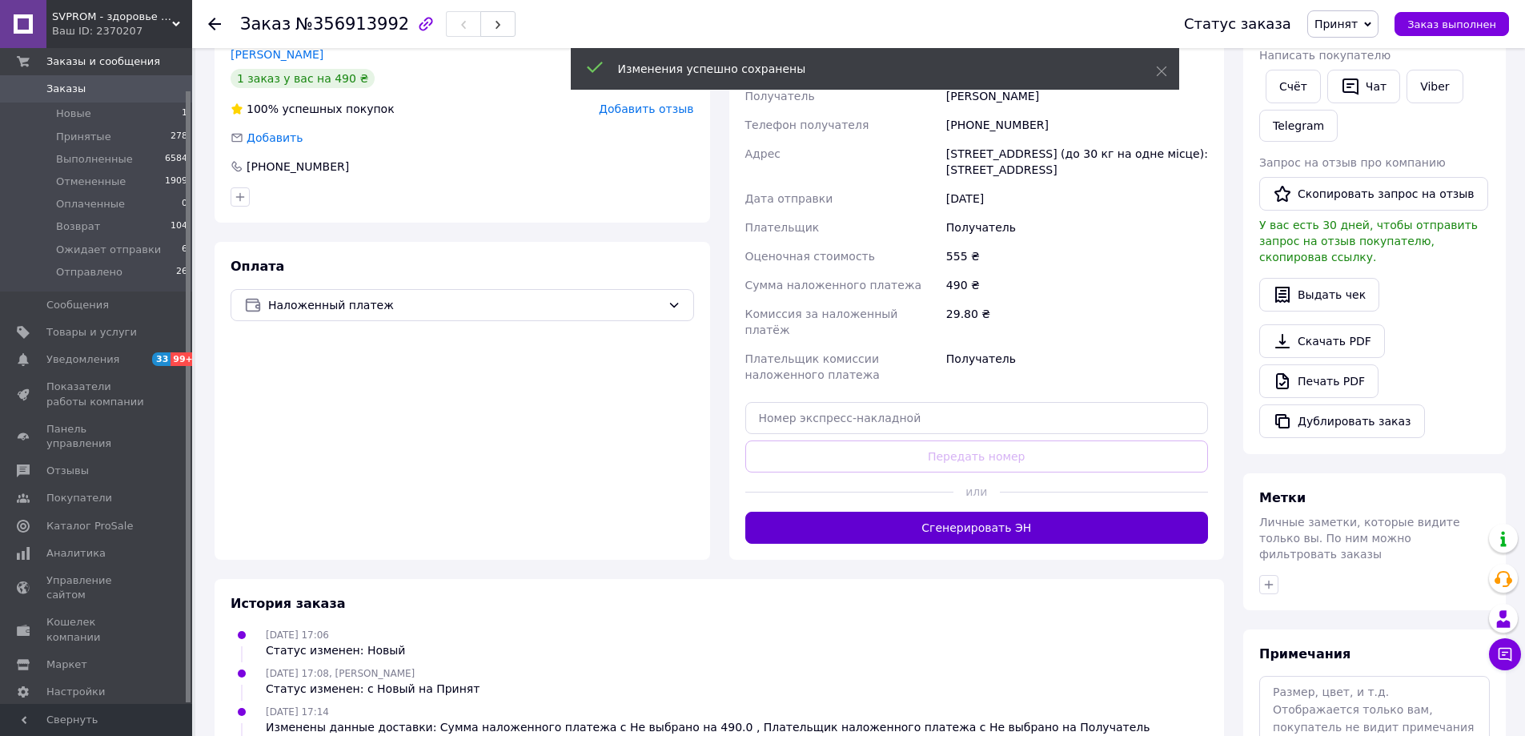
click at [982, 516] on button "Сгенерировать ЭН" at bounding box center [977, 528] width 464 height 32
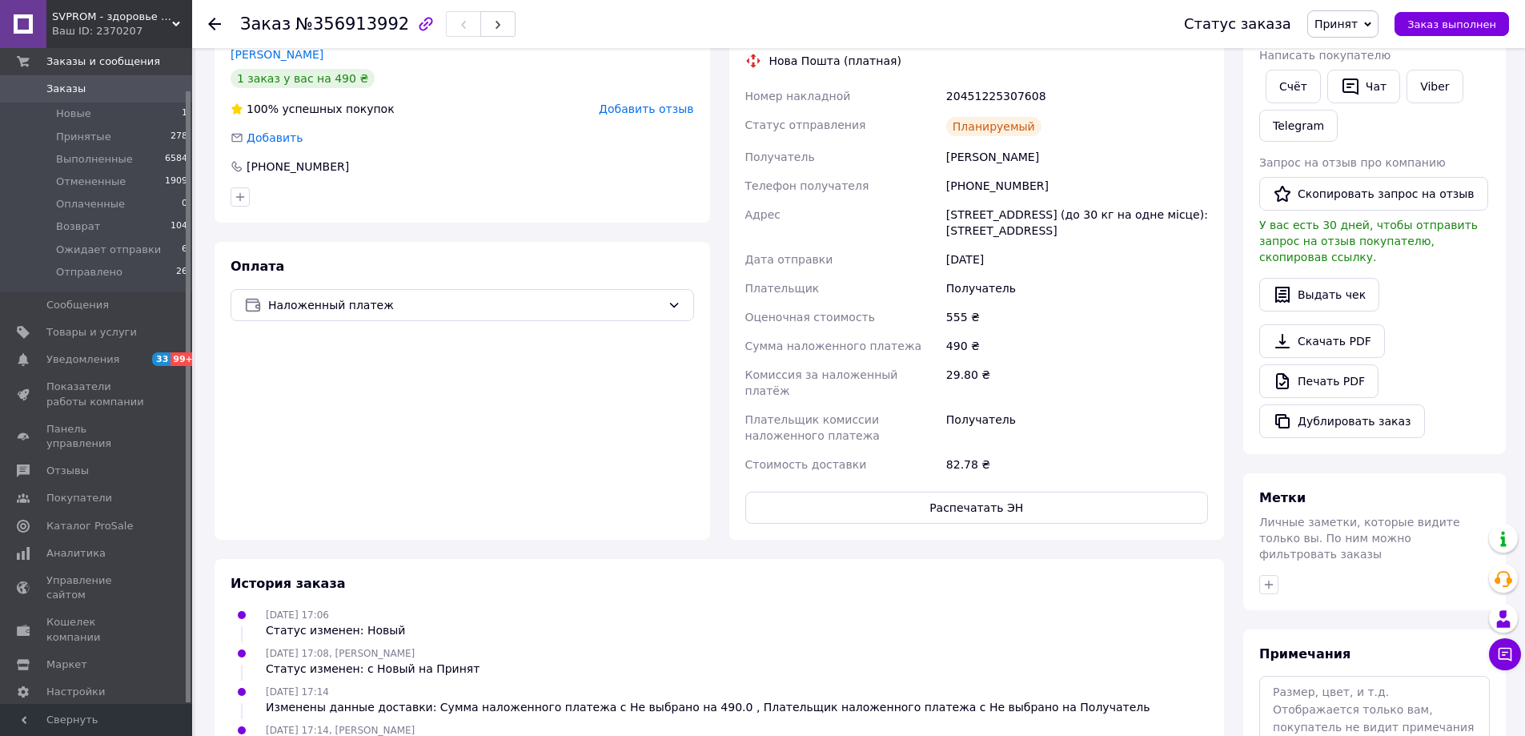
click at [1335, 26] on span "Принят" at bounding box center [1336, 24] width 43 height 13
click at [1376, 151] on li "Ожидает отправки" at bounding box center [1368, 152] width 121 height 24
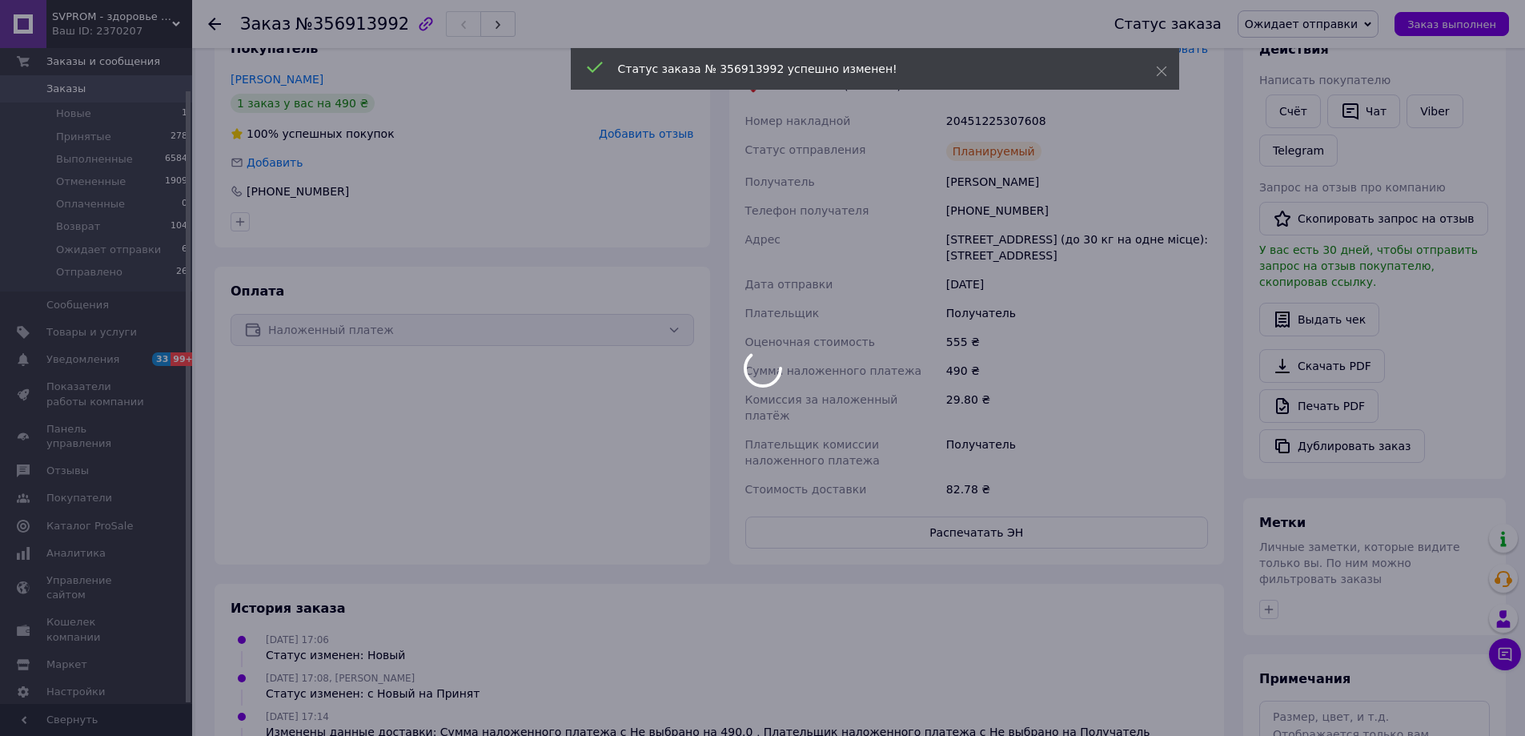
scroll to position [160, 0]
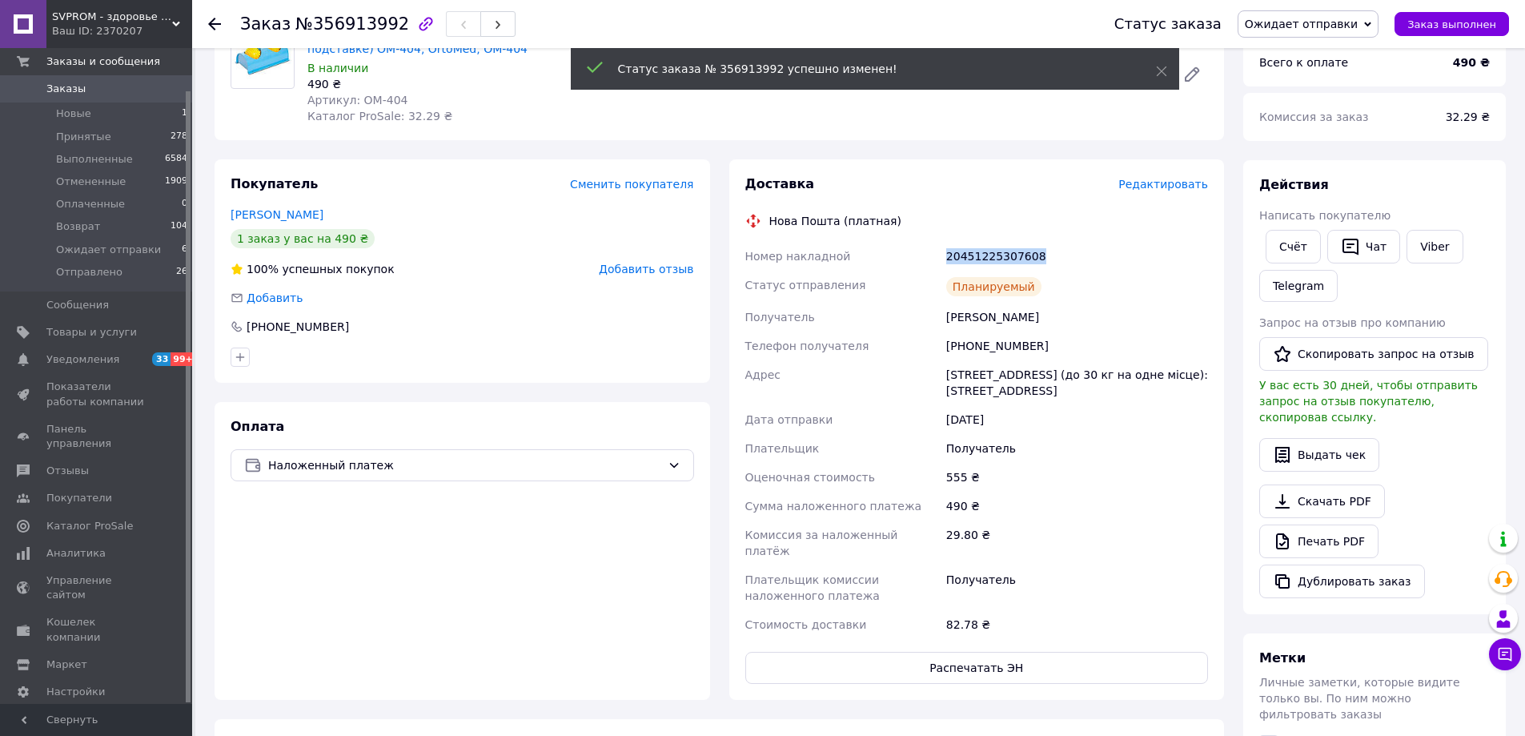
drag, startPoint x: 947, startPoint y: 255, endPoint x: 1033, endPoint y: 251, distance: 85.8
click at [1033, 251] on div "20451225307608" at bounding box center [1077, 256] width 268 height 29
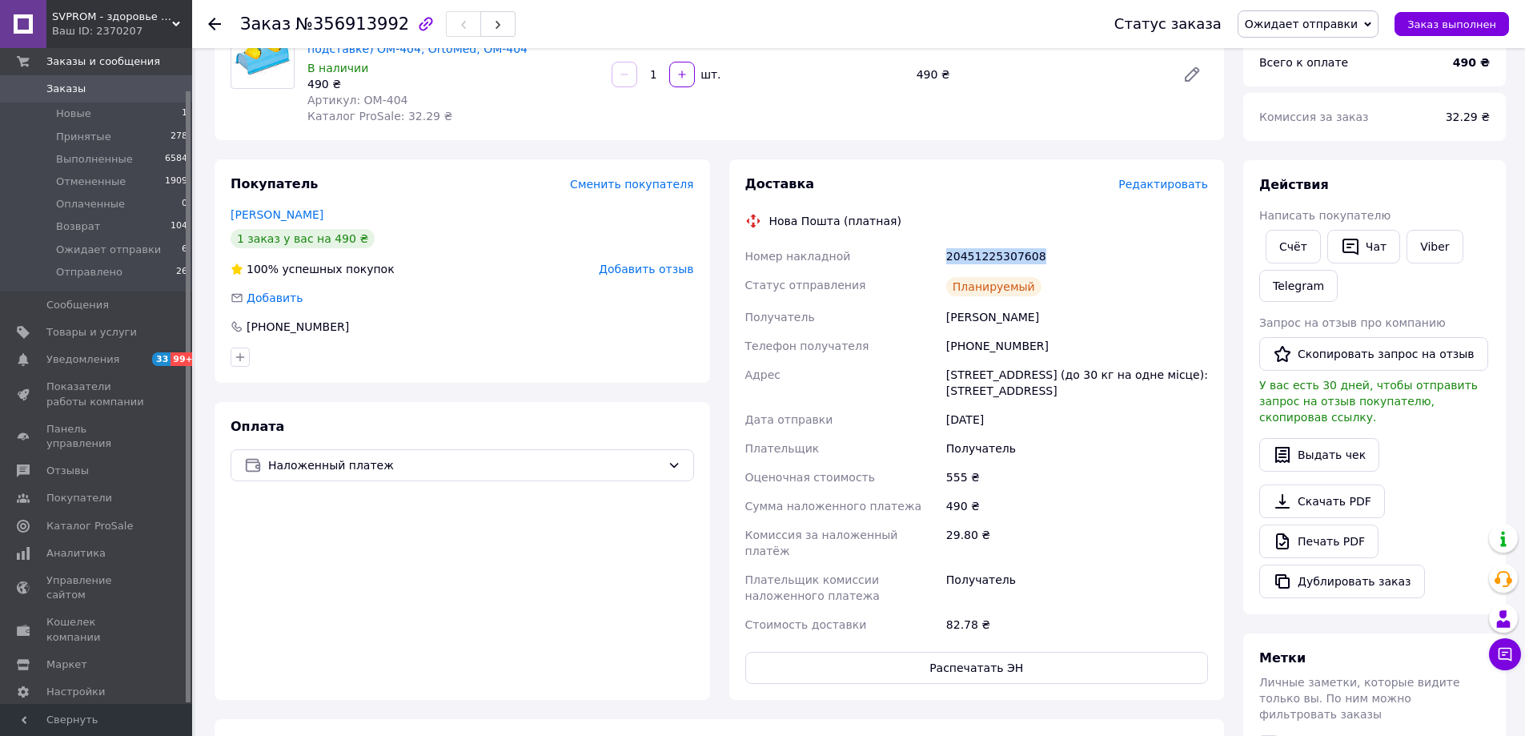
copy div "20451225307608"
click at [975, 652] on button "Распечатать ЭН" at bounding box center [977, 668] width 464 height 32
click at [127, 91] on span "Заказы" at bounding box center [97, 89] width 102 height 14
